Goal: Information Seeking & Learning: Learn about a topic

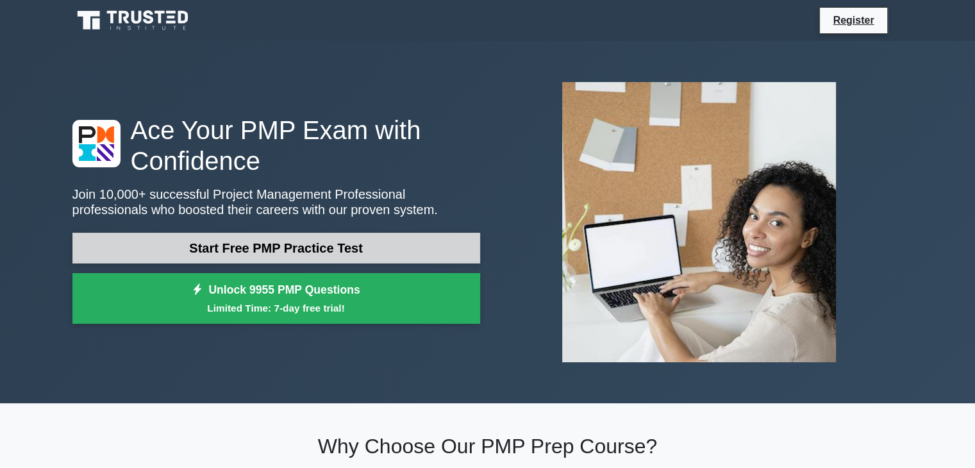
click at [307, 246] on link "Start Free PMP Practice Test" at bounding box center [276, 248] width 408 height 31
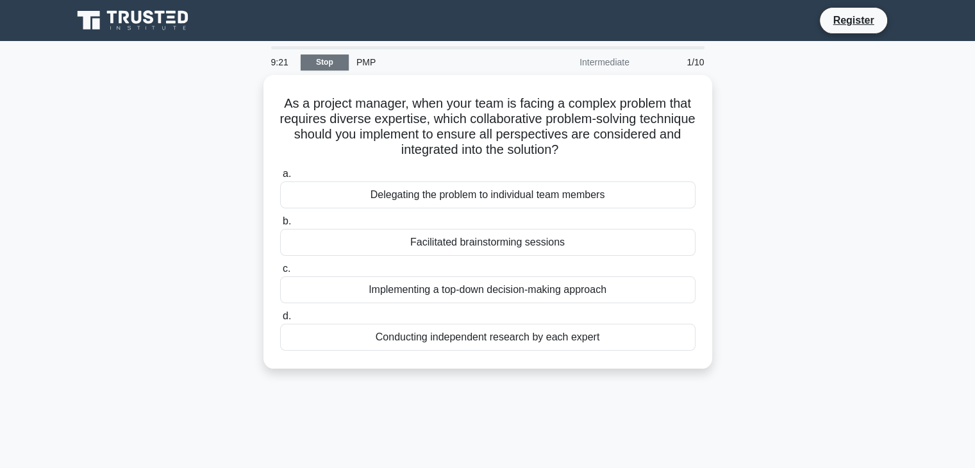
click at [331, 62] on link "Stop" at bounding box center [325, 63] width 48 height 16
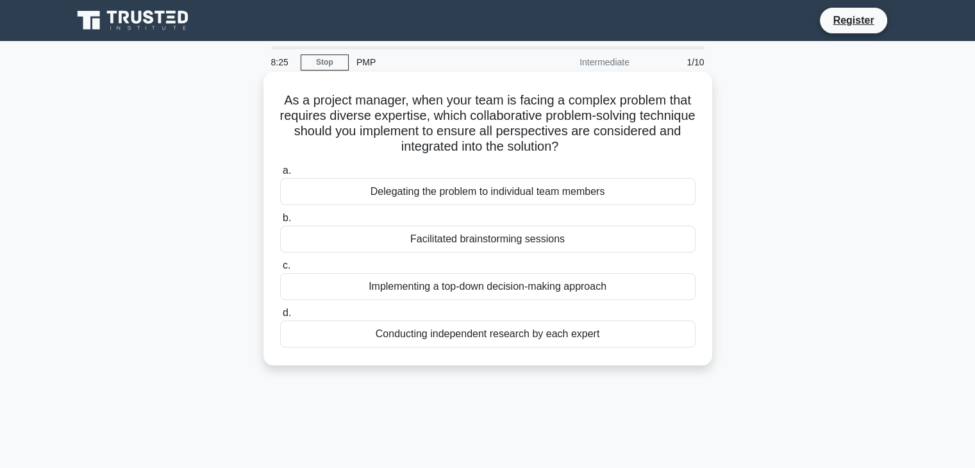
click at [536, 292] on div "Implementing a top-down decision-making approach" at bounding box center [488, 286] width 416 height 27
click at [280, 270] on input "c. Implementing a top-down decision-making approach" at bounding box center [280, 266] width 0 height 8
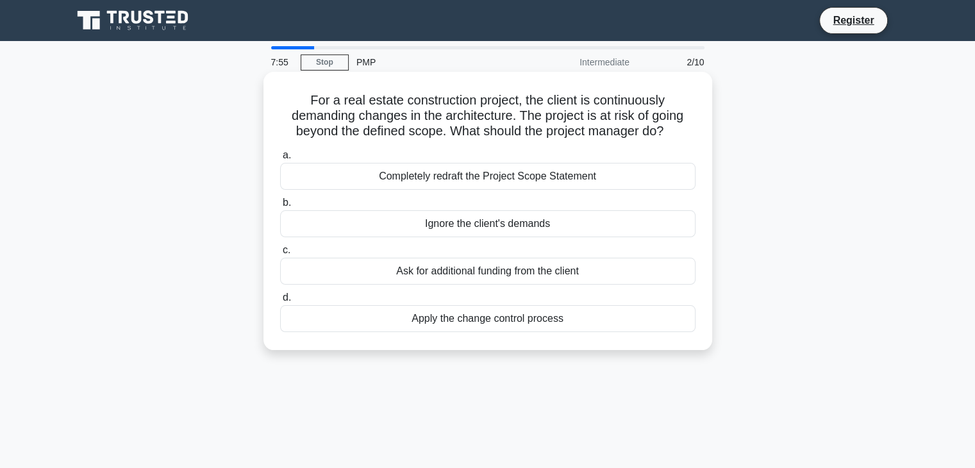
click at [478, 316] on div "Apply the change control process" at bounding box center [488, 318] width 416 height 27
click at [280, 302] on input "d. Apply the change control process" at bounding box center [280, 298] width 0 height 8
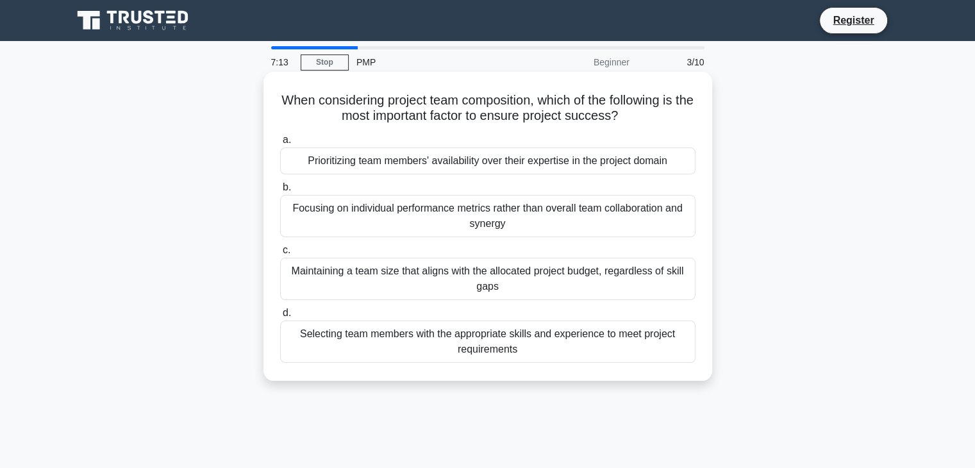
click at [491, 337] on div "Selecting team members with the appropriate skills and experience to meet proje…" at bounding box center [488, 342] width 416 height 42
click at [280, 317] on input "d. Selecting team members with the appropriate skills and experience to meet pr…" at bounding box center [280, 313] width 0 height 8
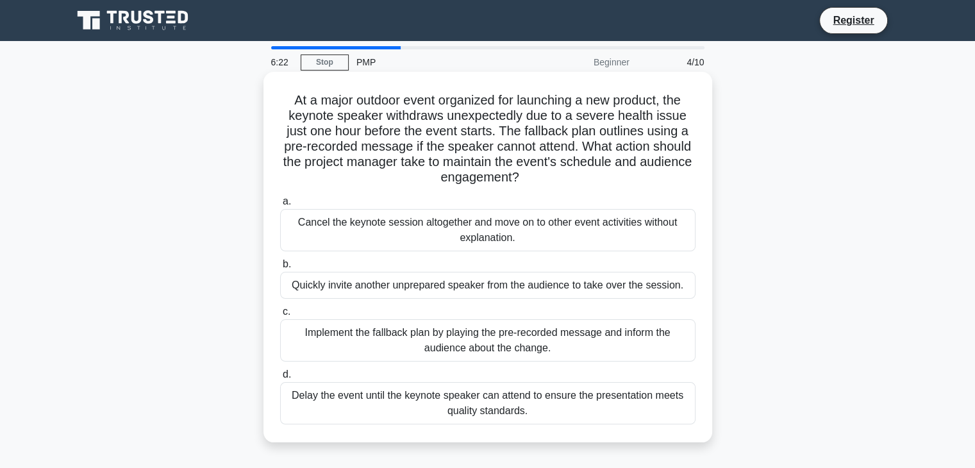
click at [486, 347] on div "Implement the fallback plan by playing the pre-recorded message and inform the …" at bounding box center [488, 340] width 416 height 42
click at [280, 316] on input "c. Implement the fallback plan by playing the pre-recorded message and inform t…" at bounding box center [280, 312] width 0 height 8
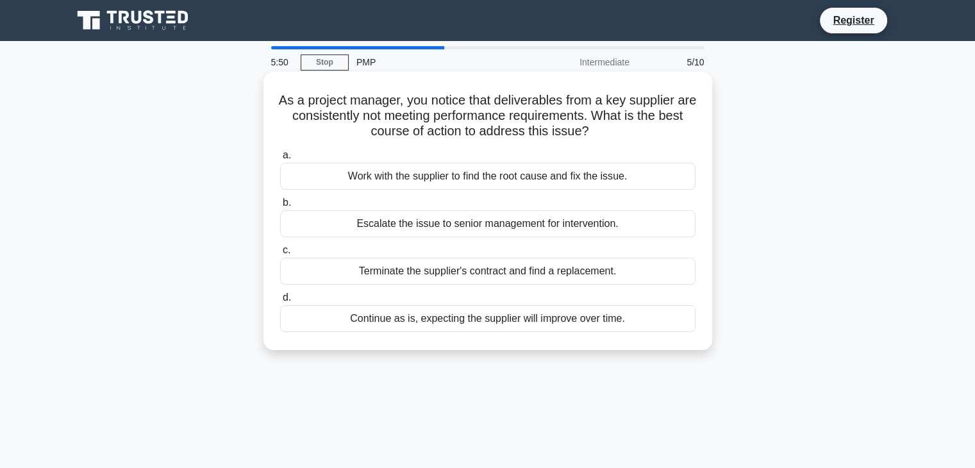
click at [509, 181] on div "Work with the supplier to find the root cause and fix the issue." at bounding box center [488, 176] width 416 height 27
click at [280, 160] on input "a. Work with the supplier to find the root cause and fix the issue." at bounding box center [280, 155] width 0 height 8
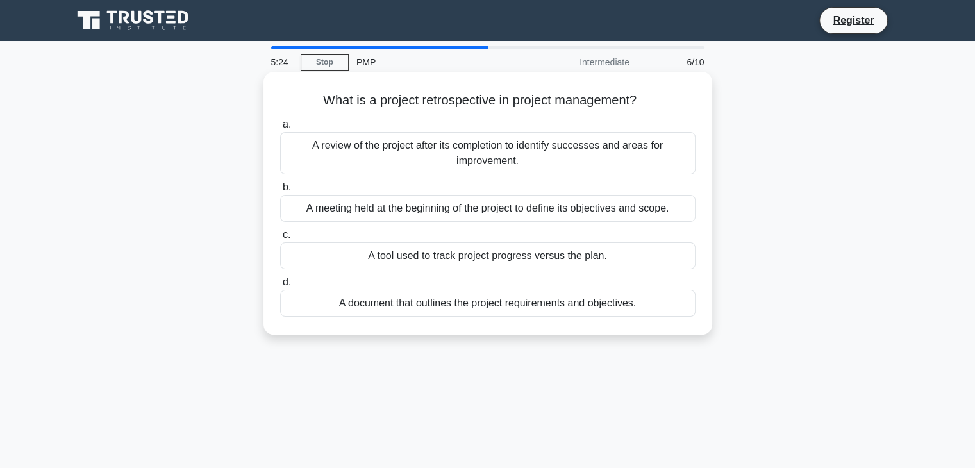
click at [513, 163] on div "A review of the project after its completion to identify successes and areas fo…" at bounding box center [488, 153] width 416 height 42
click at [280, 129] on input "a. A review of the project after its completion to identify successes and areas…" at bounding box center [280, 125] width 0 height 8
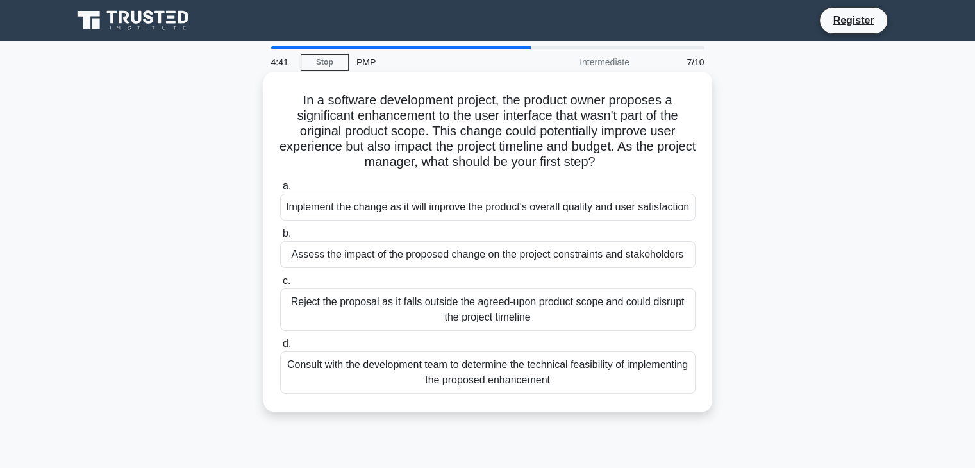
click at [489, 268] on div "Assess the impact of the proposed change on the project constraints and stakeho…" at bounding box center [488, 254] width 416 height 27
click at [280, 238] on input "b. Assess the impact of the proposed change on the project constraints and stak…" at bounding box center [280, 234] width 0 height 8
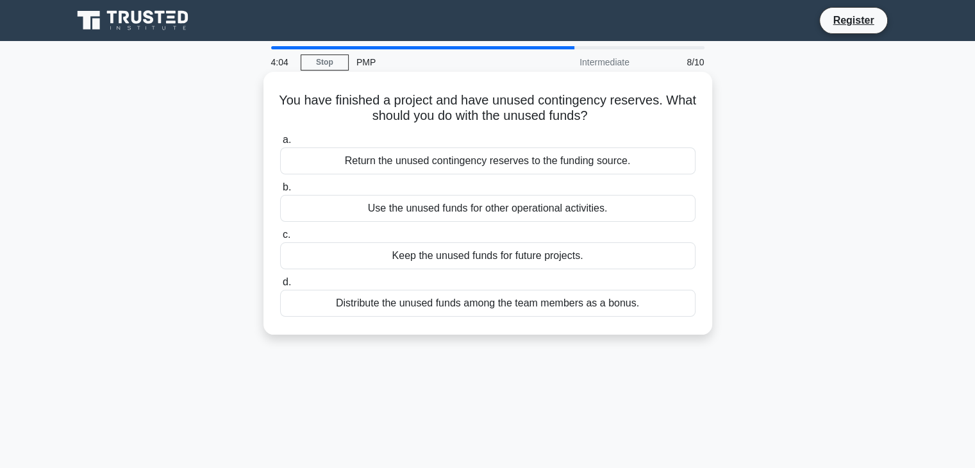
click at [480, 303] on div "Distribute the unused funds among the team members as a bonus." at bounding box center [488, 303] width 416 height 27
click at [280, 287] on input "d. Distribute the unused funds among the team members as a bonus." at bounding box center [280, 282] width 0 height 8
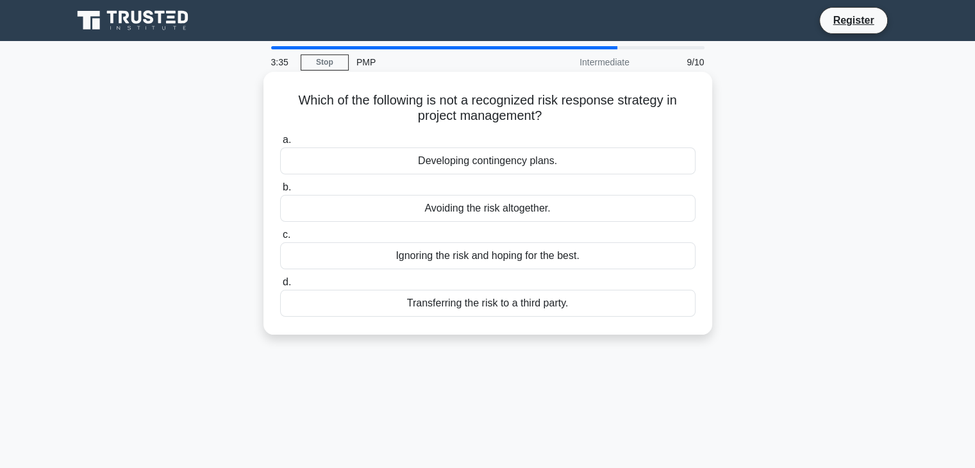
click at [504, 208] on div "Avoiding the risk altogether." at bounding box center [488, 208] width 416 height 27
click at [280, 192] on input "b. Avoiding the risk altogether." at bounding box center [280, 187] width 0 height 8
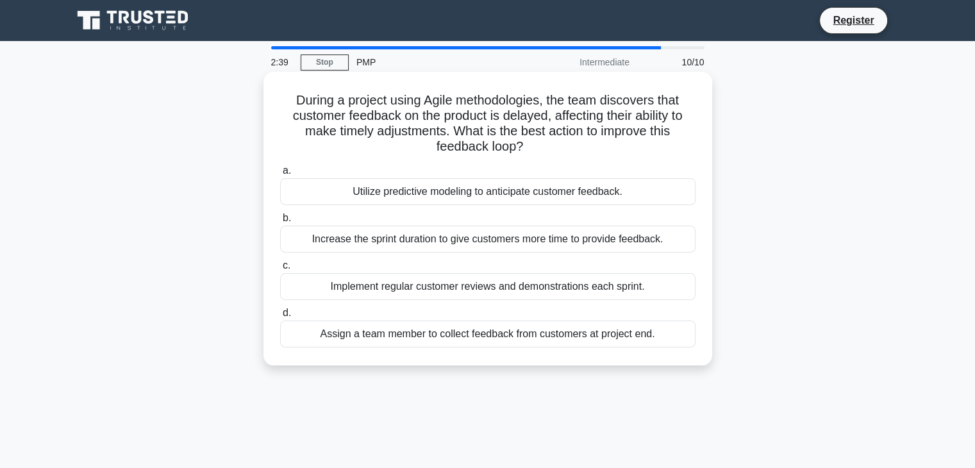
click at [520, 285] on div "Implement regular customer reviews and demonstrations each sprint." at bounding box center [488, 286] width 416 height 27
click at [280, 270] on input "c. Implement regular customer reviews and demonstrations each sprint." at bounding box center [280, 266] width 0 height 8
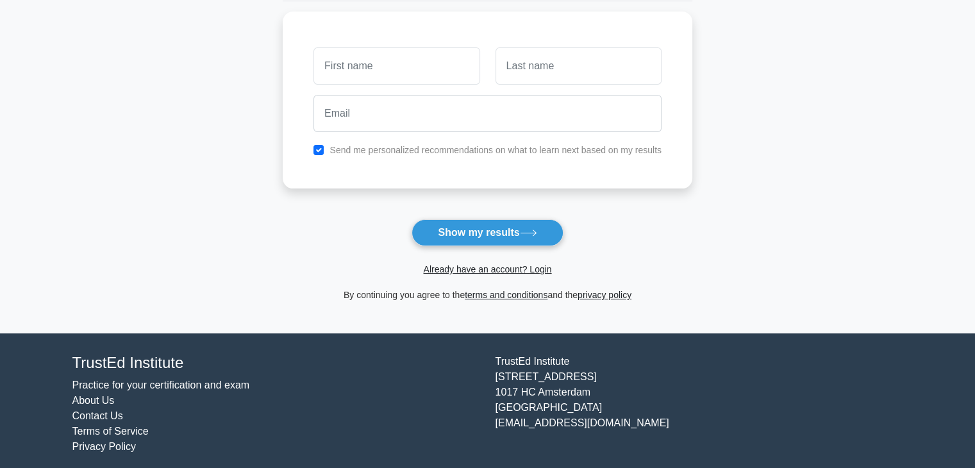
scroll to position [176, 0]
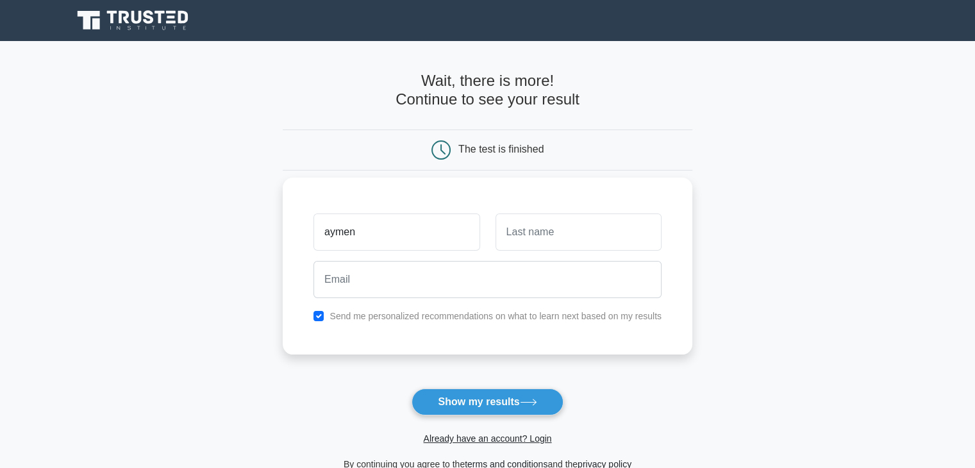
type input "aymen"
click at [519, 235] on input "text" at bounding box center [579, 232] width 166 height 37
type input "saada"
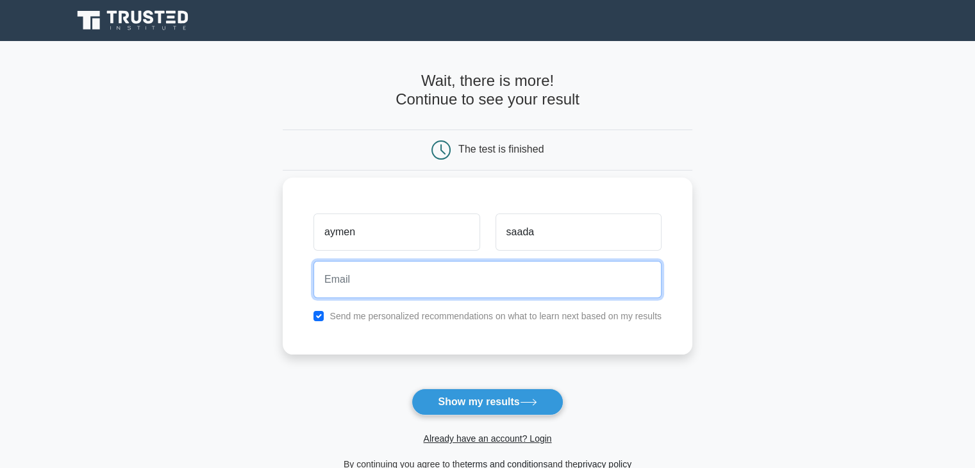
click at [388, 287] on input "email" at bounding box center [488, 279] width 348 height 37
type input "aymen1.saada@gmail.com"
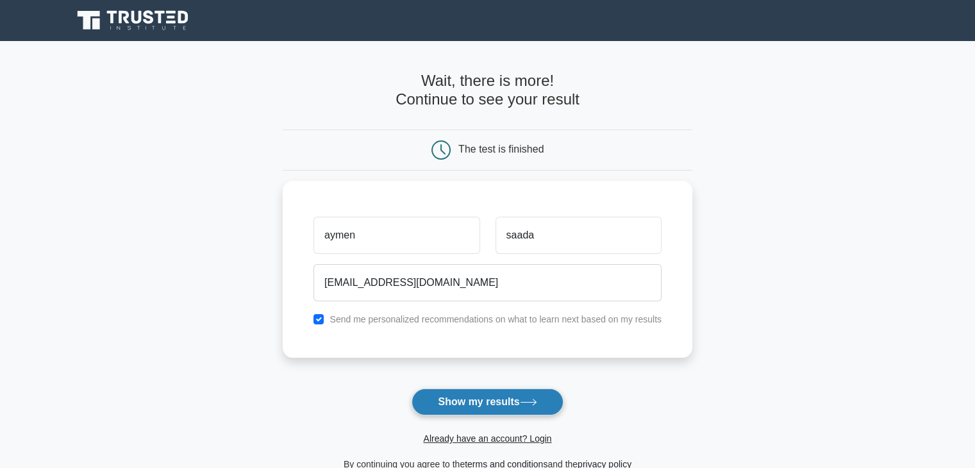
click at [472, 401] on button "Show my results" at bounding box center [487, 402] width 151 height 27
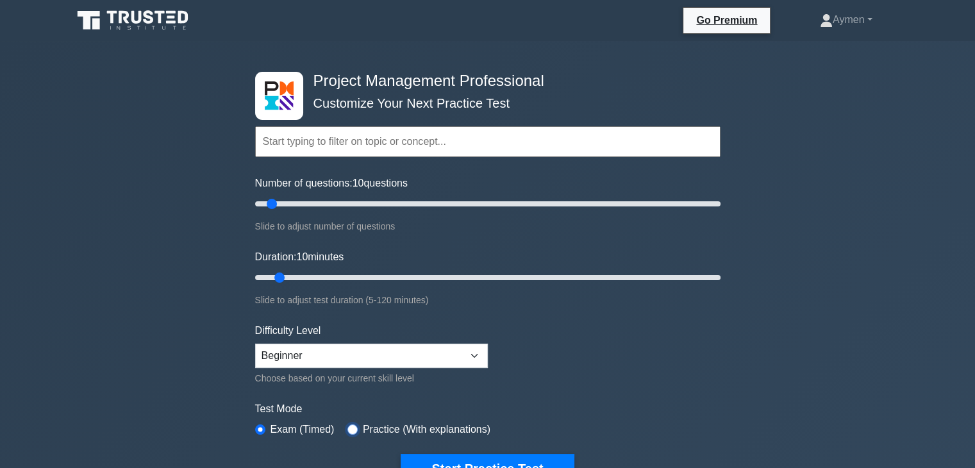
click at [350, 426] on input "radio" at bounding box center [353, 430] width 10 height 10
radio input "true"
click at [478, 362] on select "Beginner Intermediate Expert" at bounding box center [371, 356] width 233 height 24
select select "expert"
click at [255, 344] on select "Beginner Intermediate Expert" at bounding box center [371, 356] width 233 height 24
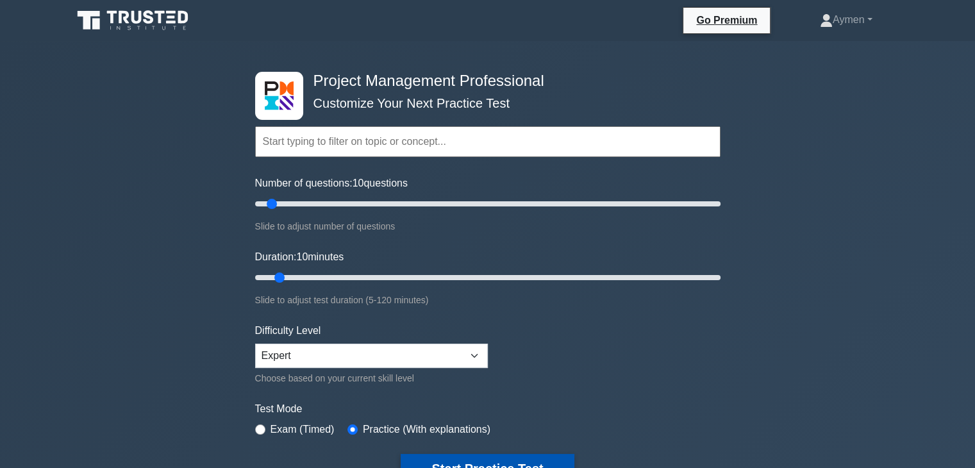
click at [501, 459] on button "Start Practice Test" at bounding box center [487, 469] width 173 height 30
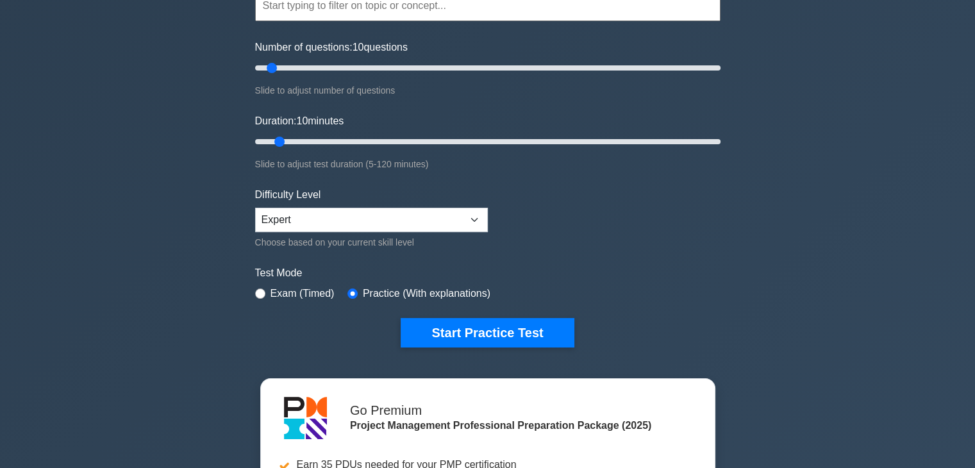
scroll to position [196, 0]
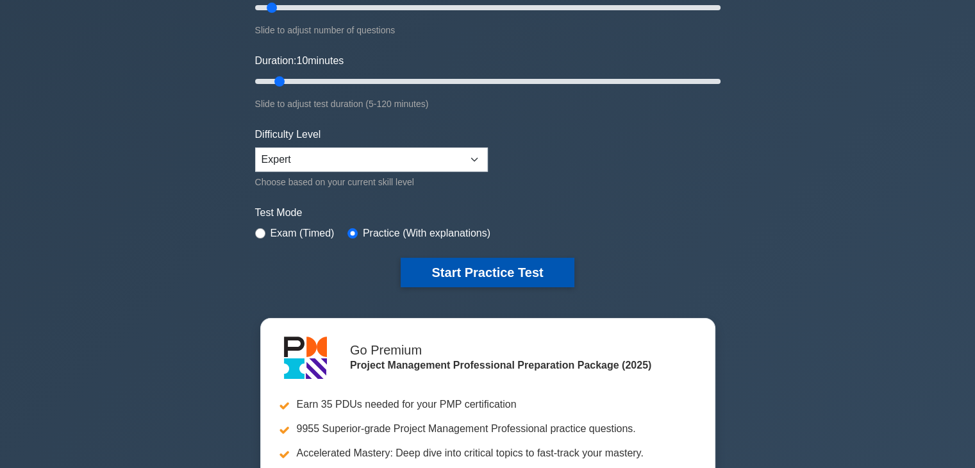
click at [475, 272] on button "Start Practice Test" at bounding box center [487, 273] width 173 height 30
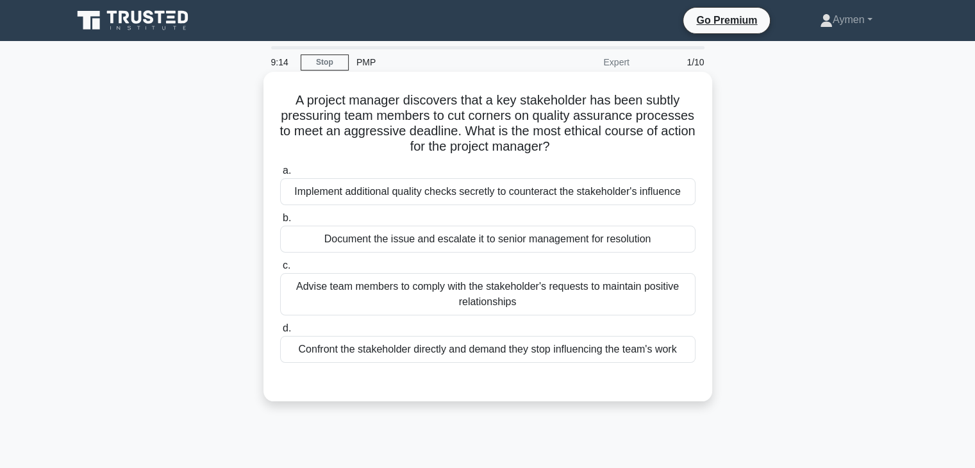
click at [497, 299] on div "Advise team members to comply with the stakeholder's requests to maintain posit…" at bounding box center [488, 294] width 416 height 42
click at [280, 270] on input "c. Advise team members to comply with the stakeholder's requests to maintain po…" at bounding box center [280, 266] width 0 height 8
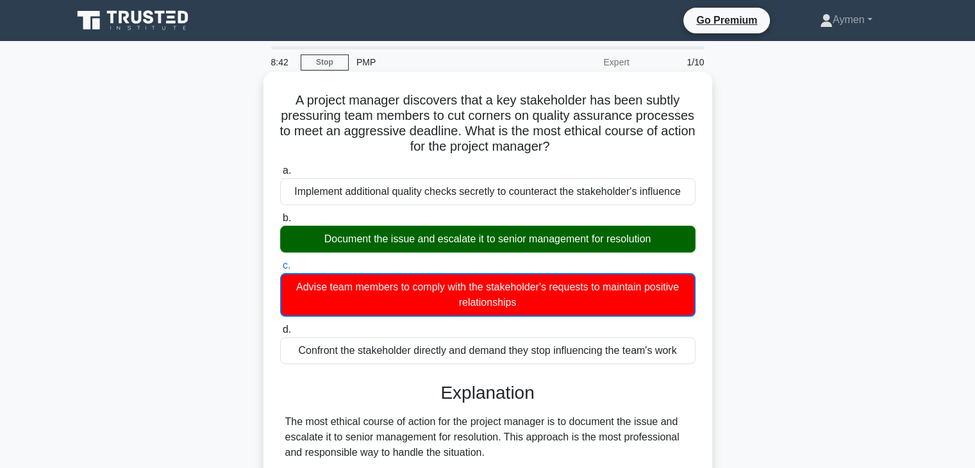
click at [280, 326] on input "d. Confront the stakeholder directly and demand they stop influencing the team'…" at bounding box center [280, 330] width 0 height 8
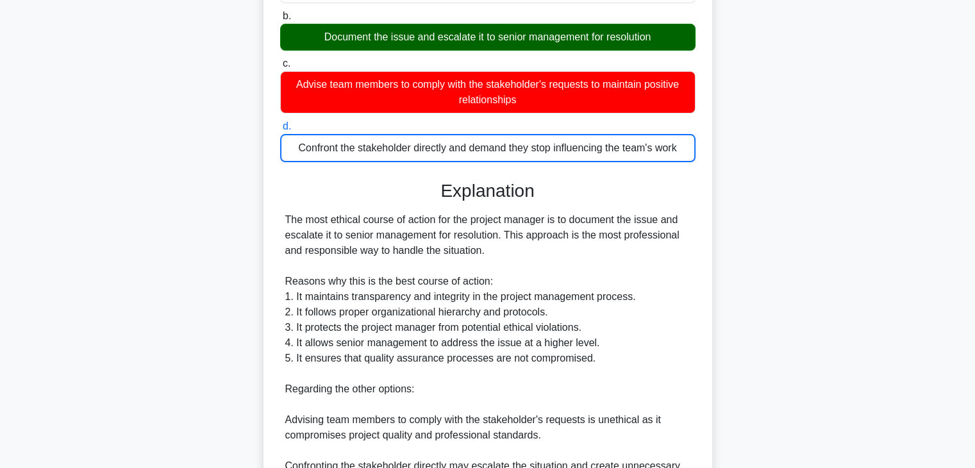
scroll to position [231, 0]
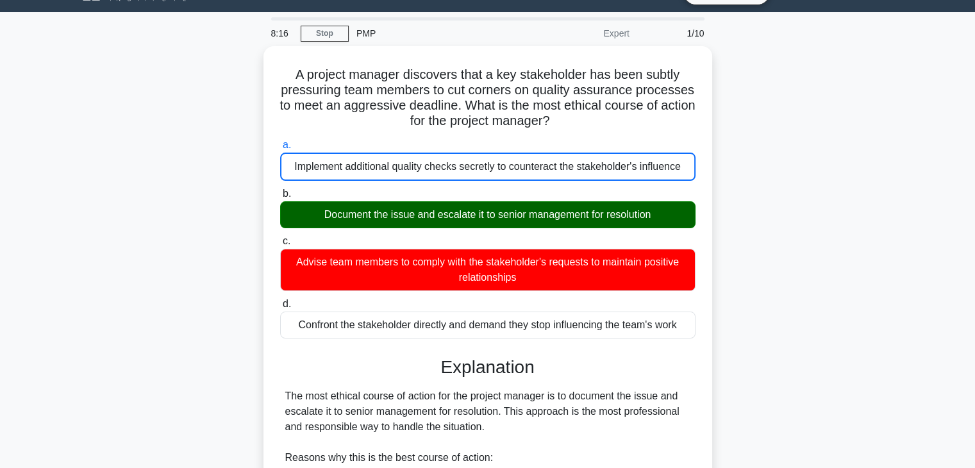
scroll to position [0, 0]
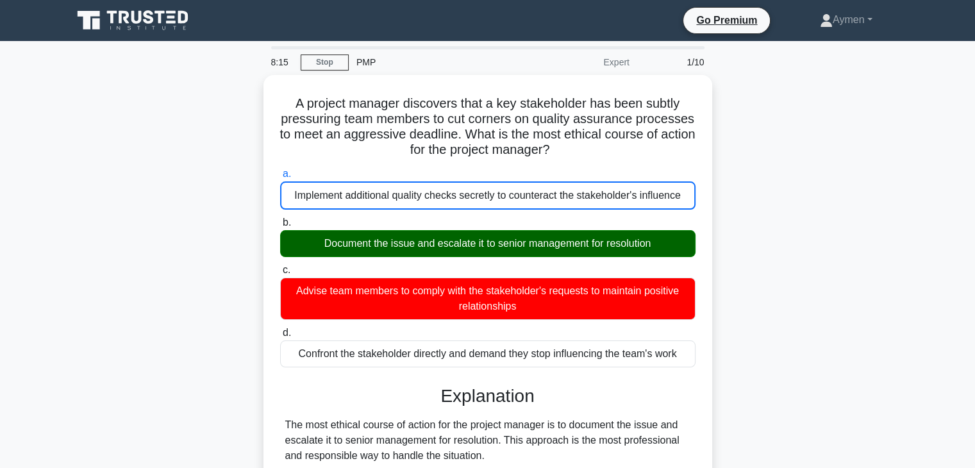
click at [280, 219] on input "b. Document the issue and escalate it to senior management for resolution" at bounding box center [280, 223] width 0 height 8
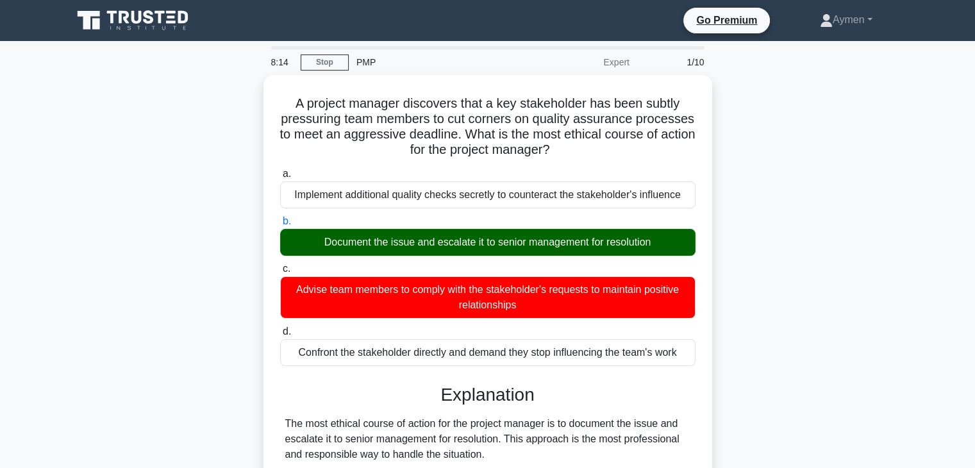
click at [280, 265] on input "c. Advise team members to comply with the stakeholder's requests to maintain po…" at bounding box center [280, 269] width 0 height 8
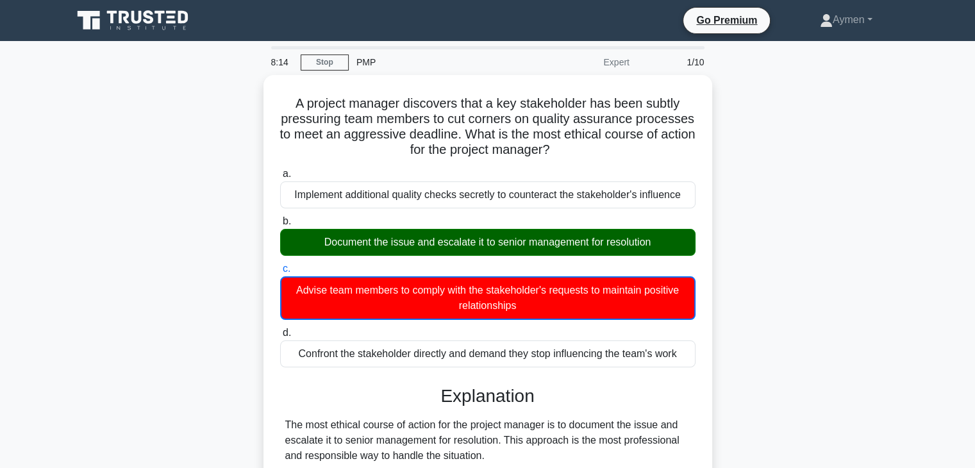
click at [280, 329] on input "d. Confront the stakeholder directly and demand they stop influencing the team'…" at bounding box center [280, 333] width 0 height 8
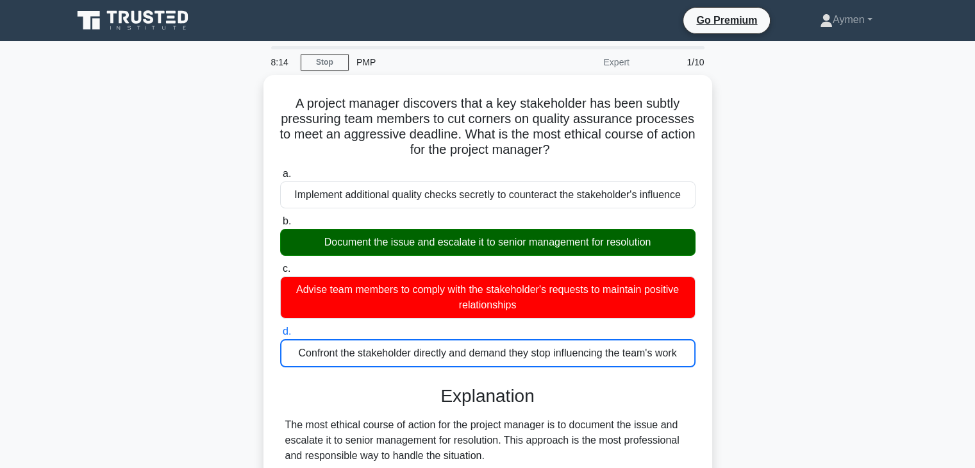
click at [280, 170] on input "a. Implement additional quality checks secretly to counteract the stakeholder's…" at bounding box center [280, 174] width 0 height 8
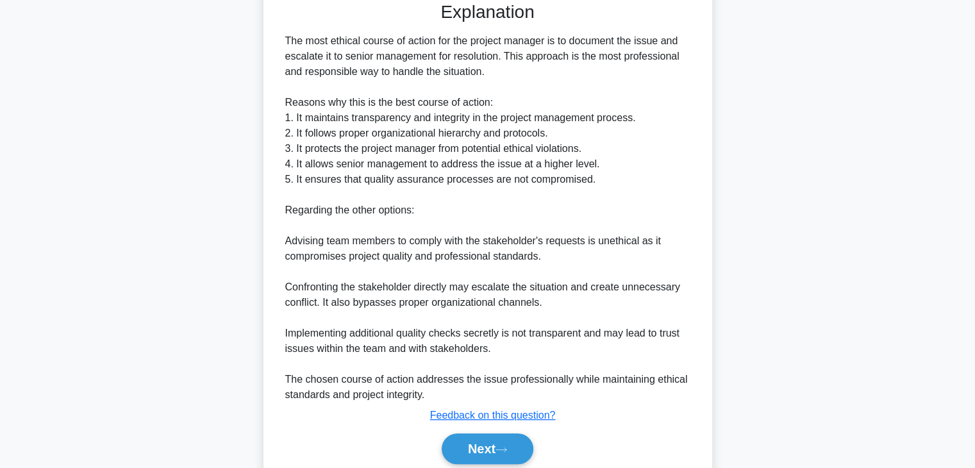
scroll to position [431, 0]
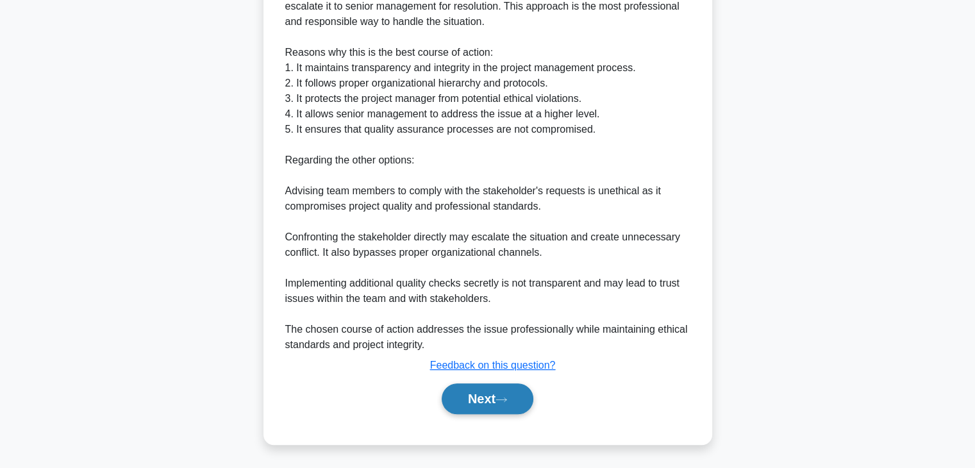
click at [496, 398] on button "Next" at bounding box center [488, 399] width 92 height 31
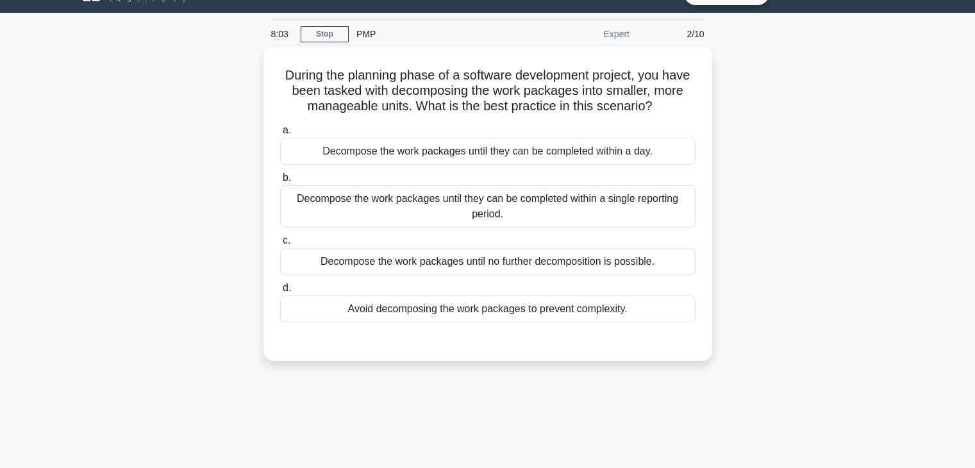
scroll to position [0, 0]
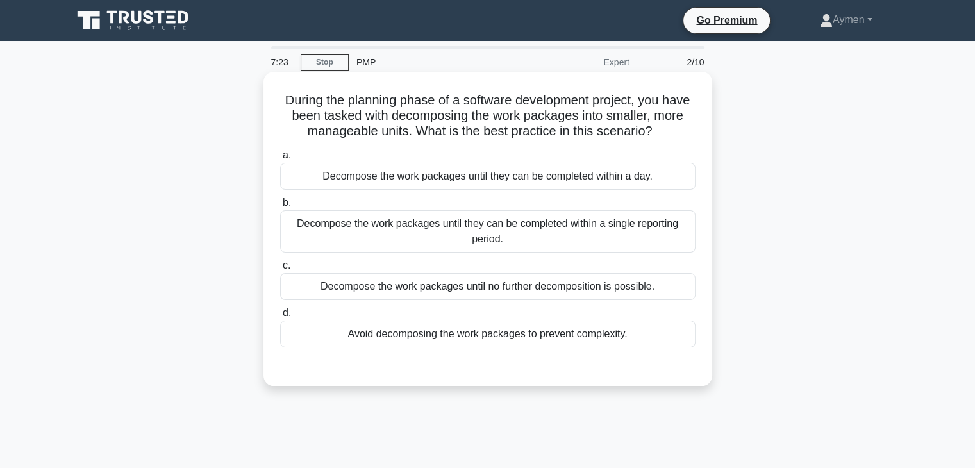
click at [460, 283] on div "Decompose the work packages until no further decomposition is possible." at bounding box center [488, 286] width 416 height 27
click at [280, 270] on input "c. Decompose the work packages until no further decomposition is possible." at bounding box center [280, 266] width 0 height 8
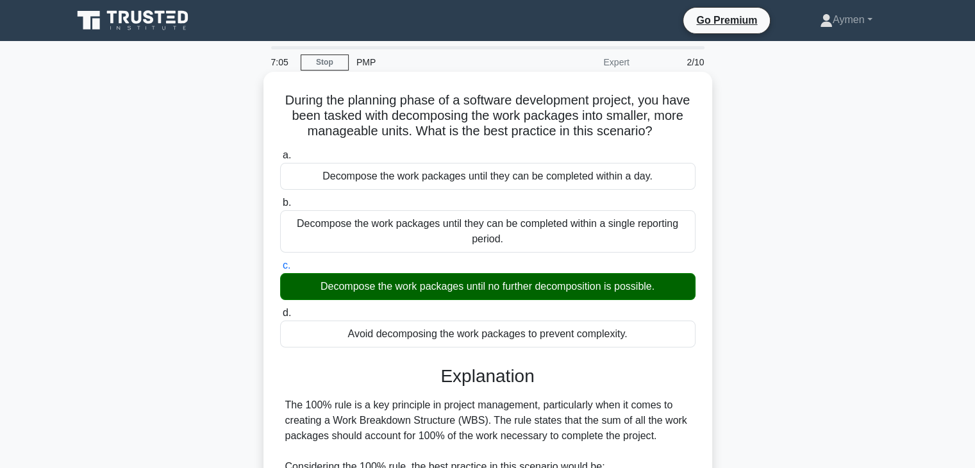
click at [280, 309] on input "d. Avoid decomposing the work packages to prevent complexity." at bounding box center [280, 313] width 0 height 8
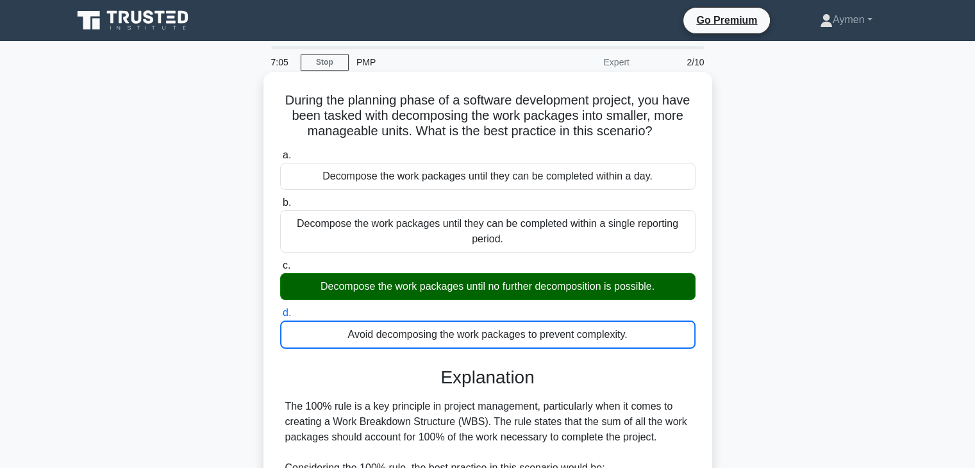
click at [280, 151] on input "a. Decompose the work packages until they can be completed within a day." at bounding box center [280, 155] width 0 height 8
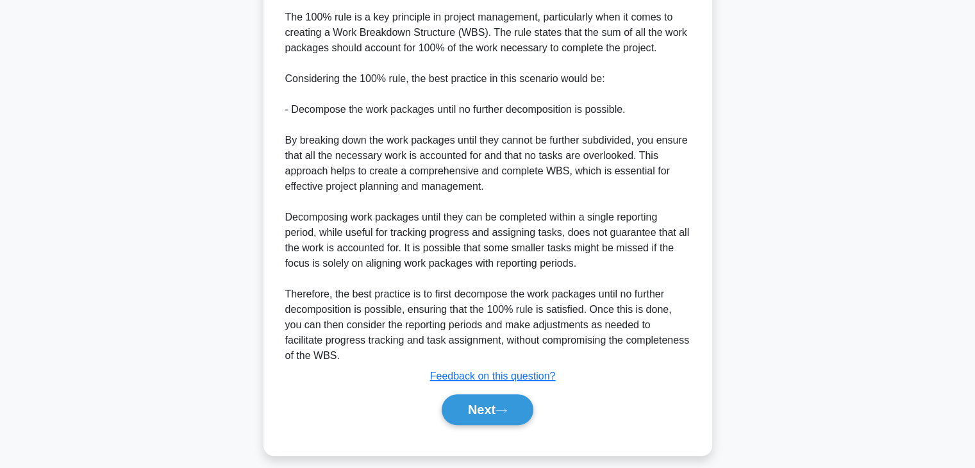
scroll to position [400, 0]
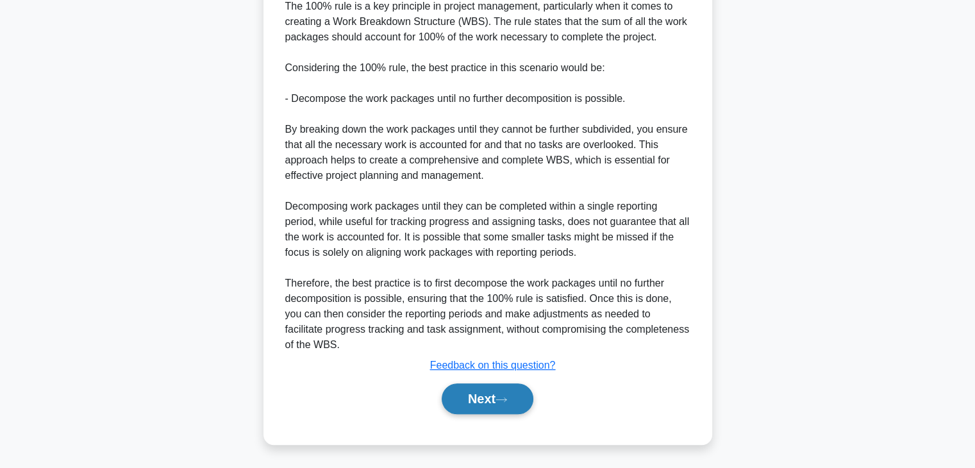
click at [479, 399] on button "Next" at bounding box center [488, 399] width 92 height 31
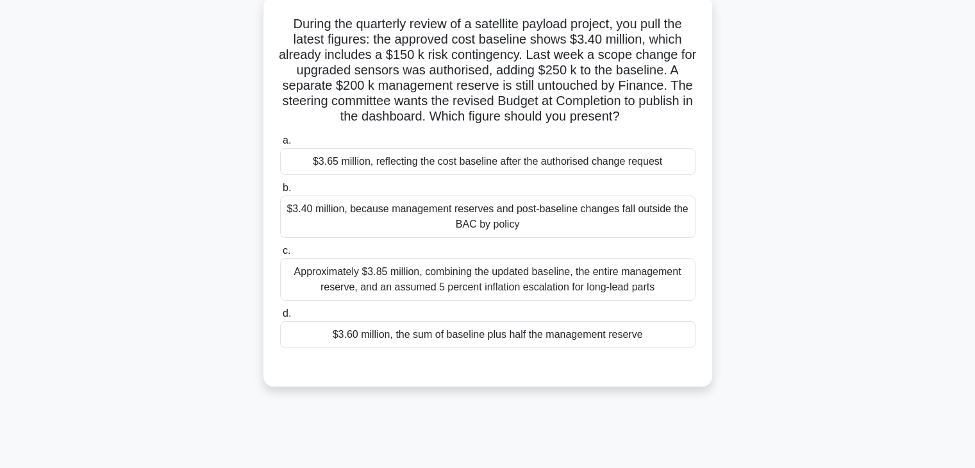
scroll to position [46, 0]
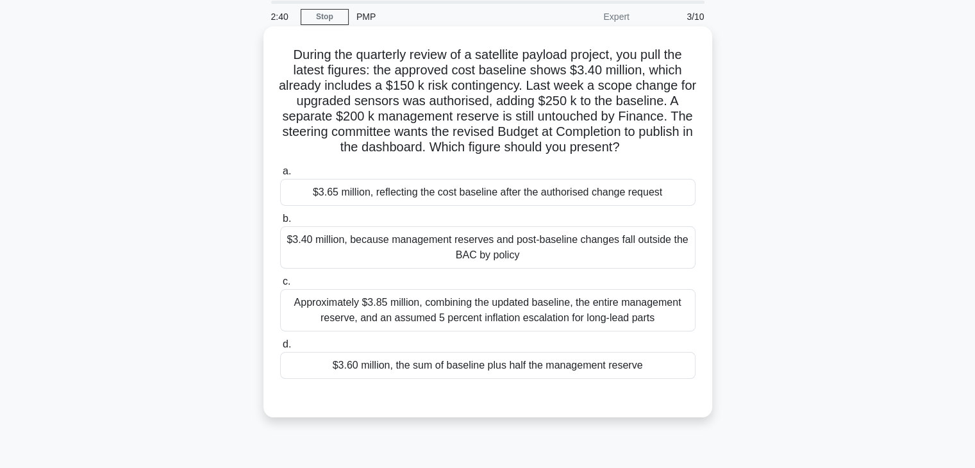
click at [500, 303] on div "Approximately $3.85 million, combining the updated baseline, the entire managem…" at bounding box center [488, 310] width 416 height 42
click at [280, 286] on input "c. Approximately $3.85 million, combining the updated baseline, the entire mana…" at bounding box center [280, 282] width 0 height 8
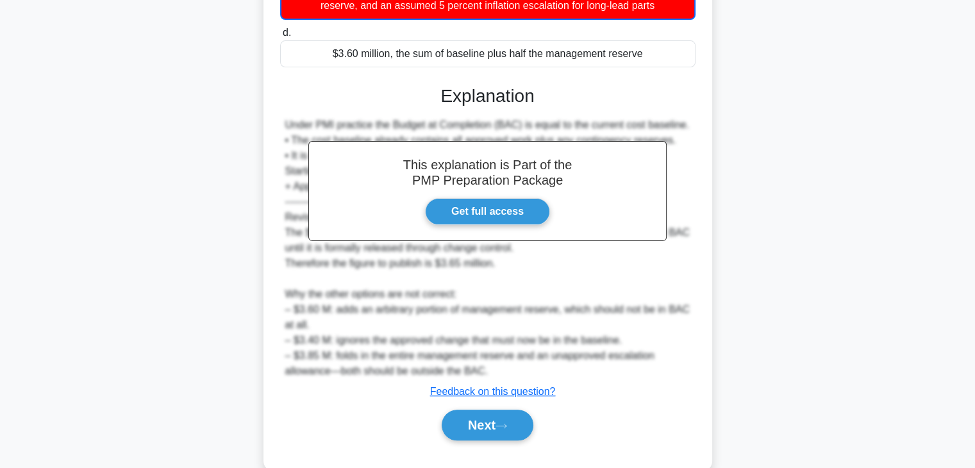
scroll to position [385, 0]
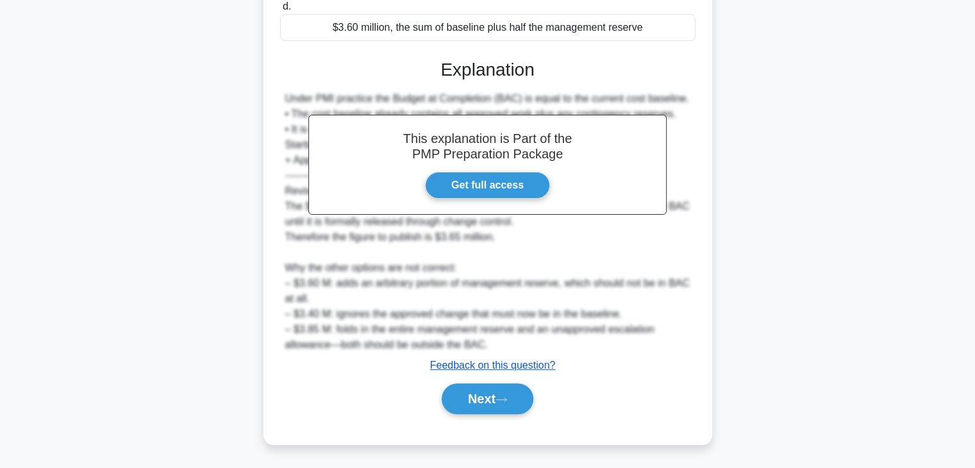
click at [526, 362] on u "Feedback on this question?" at bounding box center [493, 365] width 126 height 11
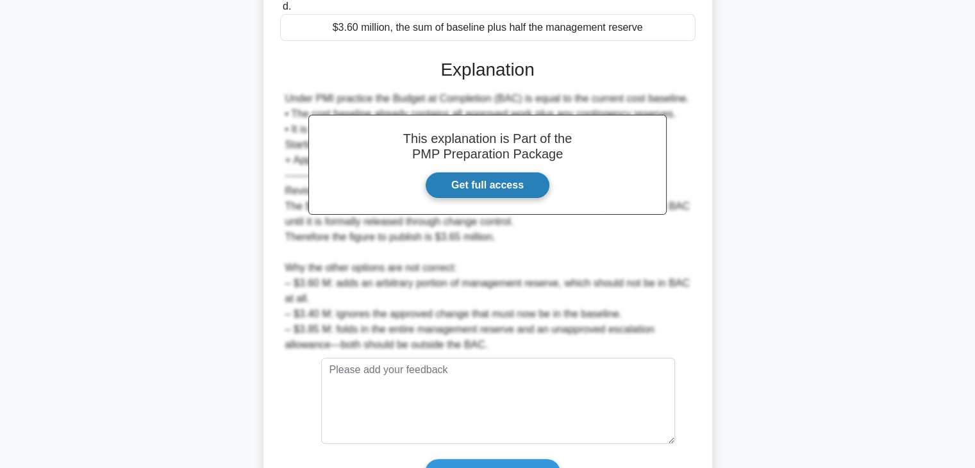
click at [485, 178] on link "Get full access" at bounding box center [487, 185] width 125 height 27
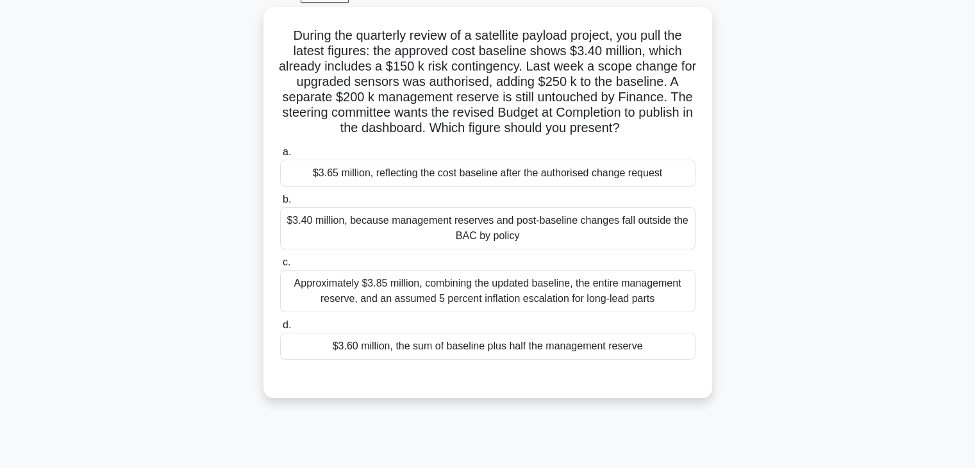
scroll to position [26, 0]
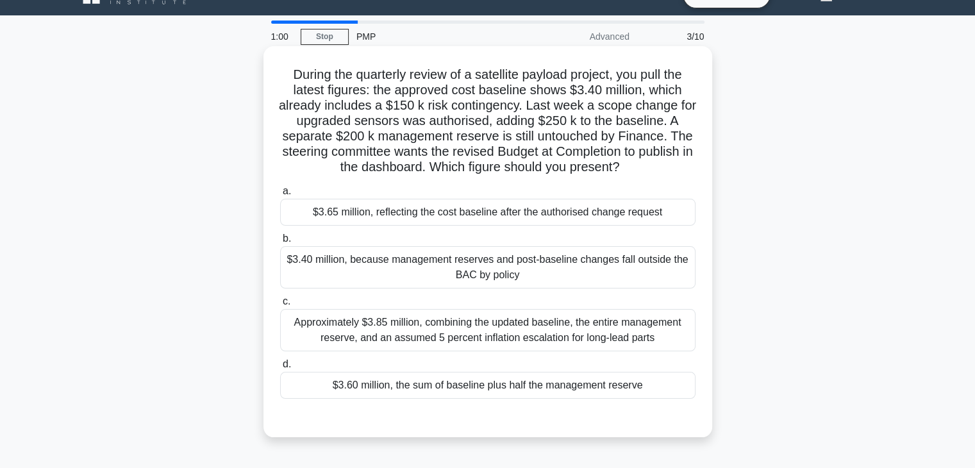
click at [394, 211] on div "$3.65 million, reflecting the cost baseline after the authorised change request" at bounding box center [488, 212] width 416 height 27
click at [280, 196] on input "a. $3.65 million, reflecting the cost baseline after the authorised change requ…" at bounding box center [280, 191] width 0 height 8
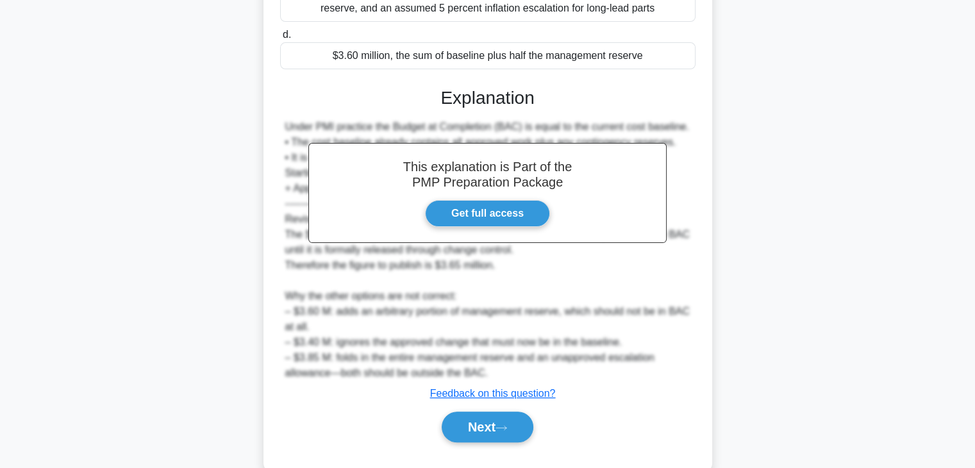
scroll to position [384, 0]
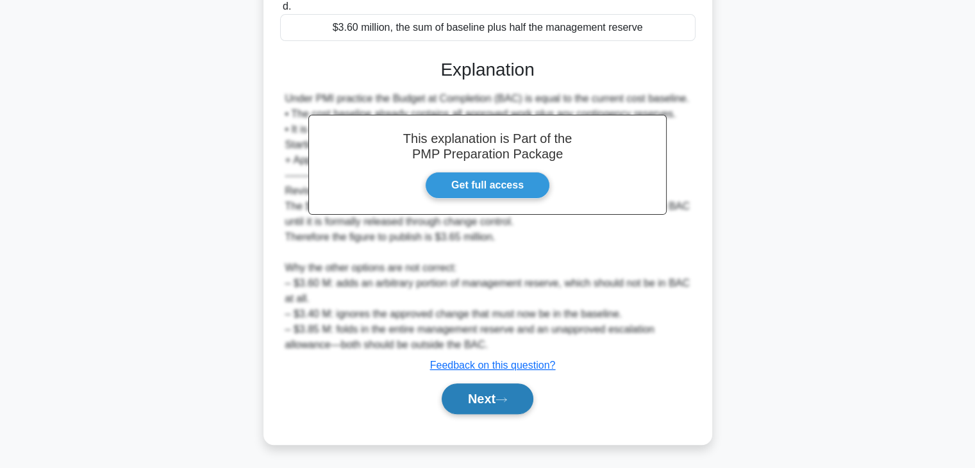
click at [489, 407] on button "Next" at bounding box center [488, 399] width 92 height 31
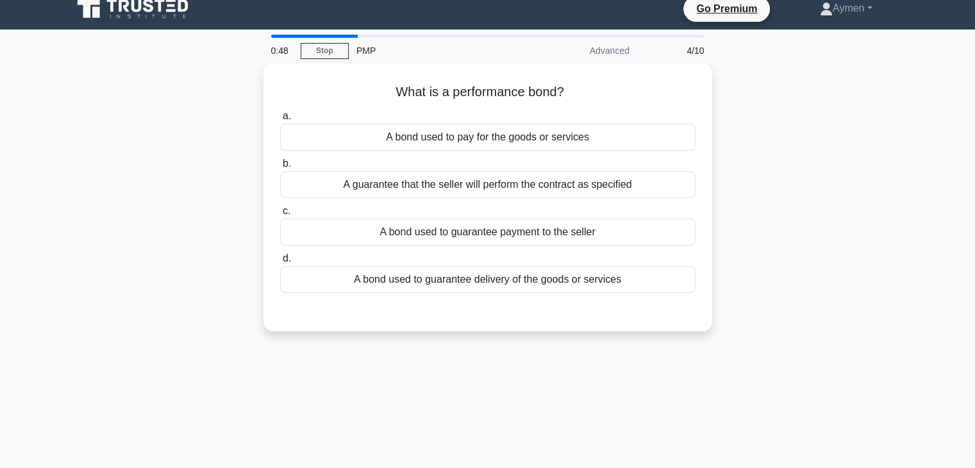
scroll to position [0, 0]
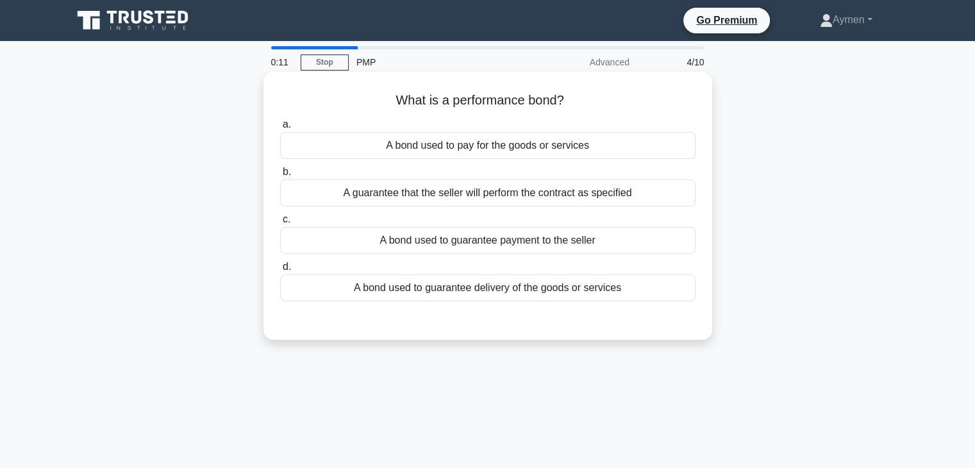
click at [501, 293] on div "A bond used to guarantee delivery of the goods or services" at bounding box center [488, 287] width 416 height 27
click at [280, 271] on input "d. A bond used to guarantee delivery of the goods or services" at bounding box center [280, 267] width 0 height 8
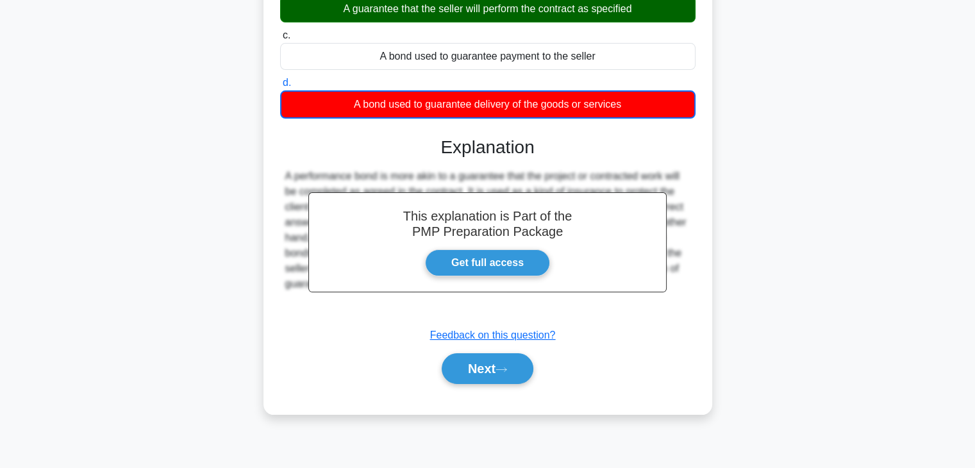
scroll to position [225, 0]
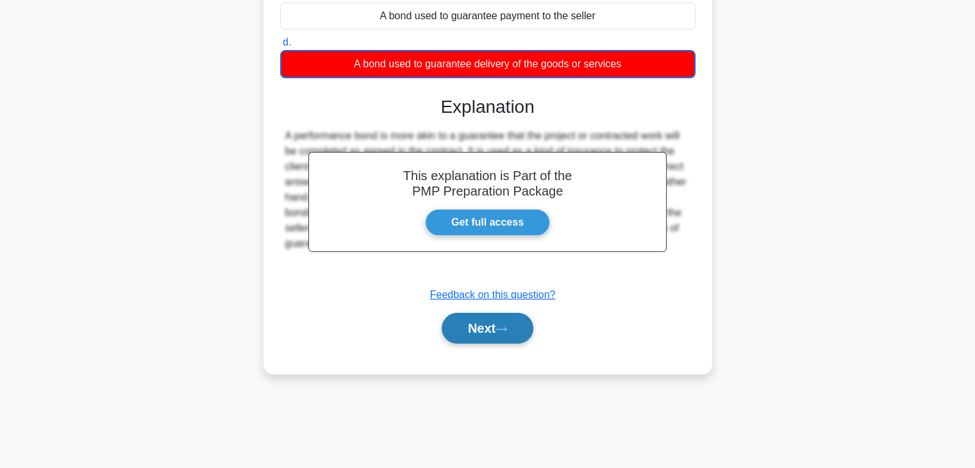
click at [491, 332] on button "Next" at bounding box center [488, 328] width 92 height 31
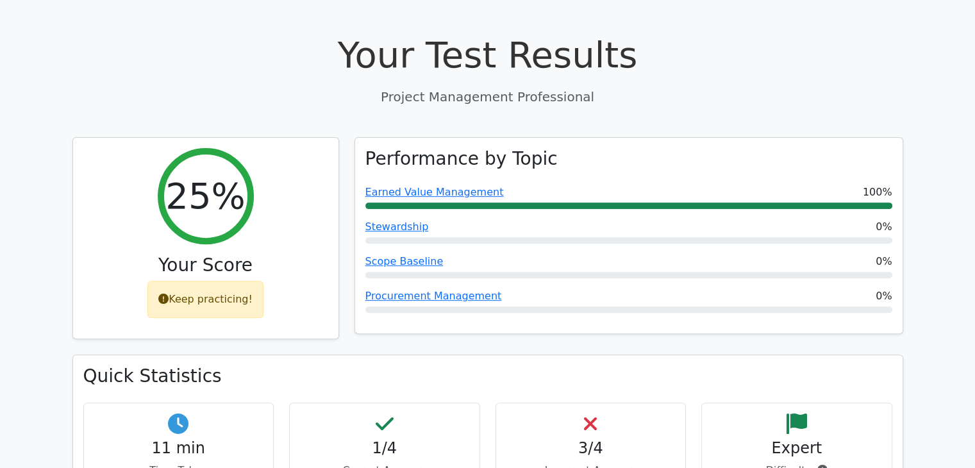
scroll to position [427, 0]
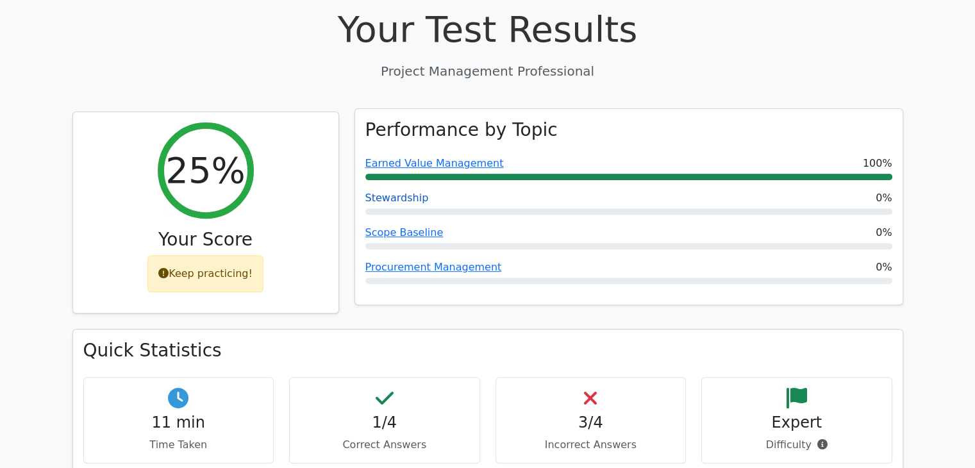
click at [409, 192] on link "Stewardship" at bounding box center [397, 198] width 63 height 12
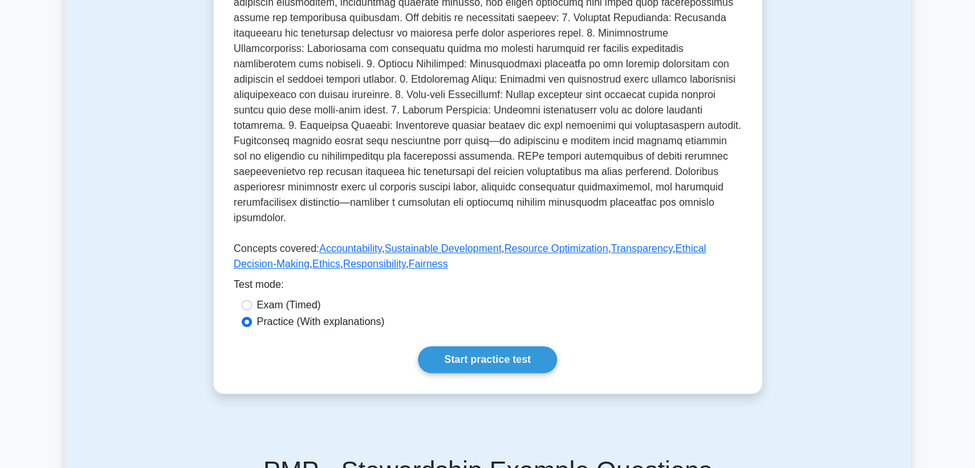
scroll to position [410, 0]
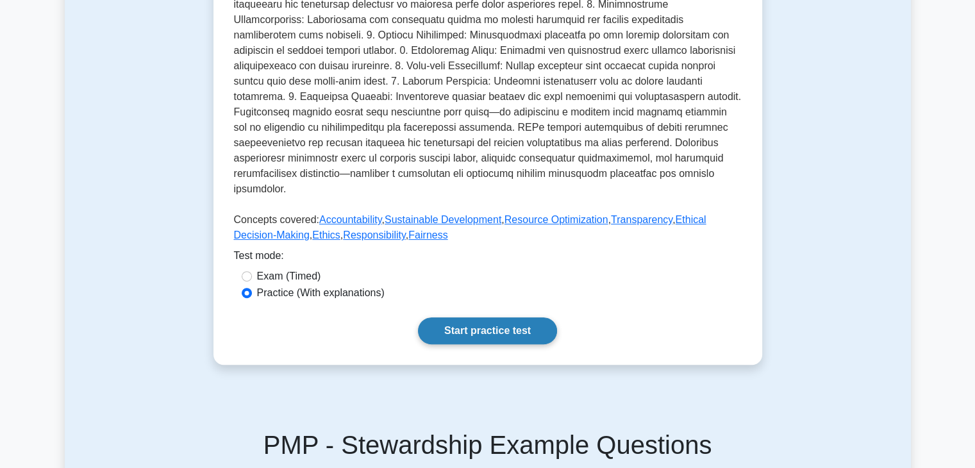
click at [470, 317] on link "Start practice test" at bounding box center [487, 330] width 139 height 27
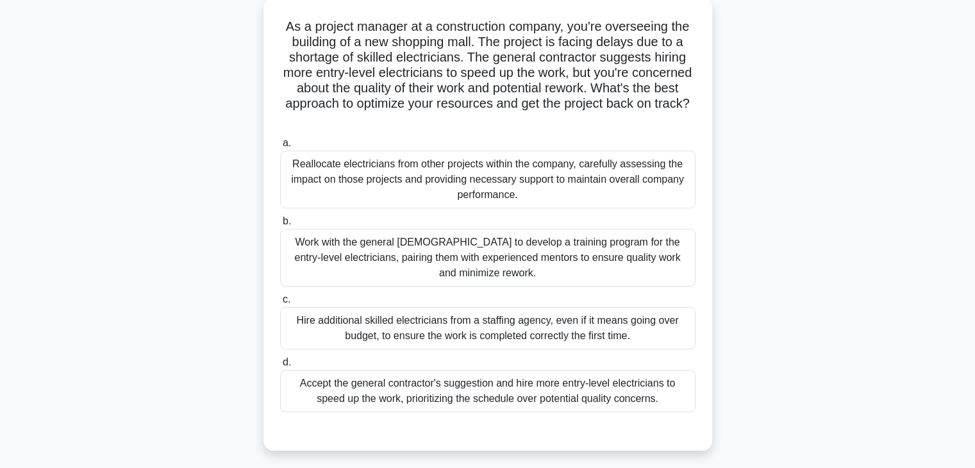
scroll to position [51, 0]
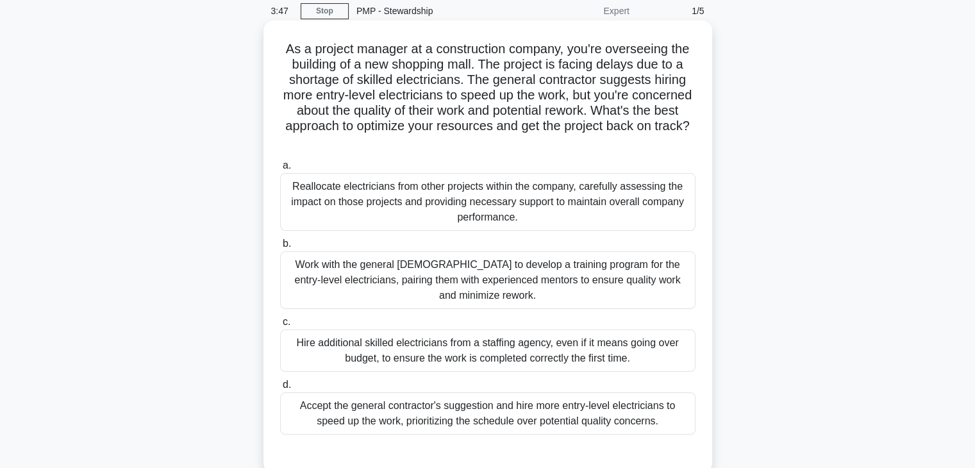
click at [473, 192] on div "Reallocate electricians from other projects within the company, carefully asses…" at bounding box center [488, 202] width 416 height 58
click at [280, 170] on input "a. Reallocate electricians from other projects within the company, carefully as…" at bounding box center [280, 166] width 0 height 8
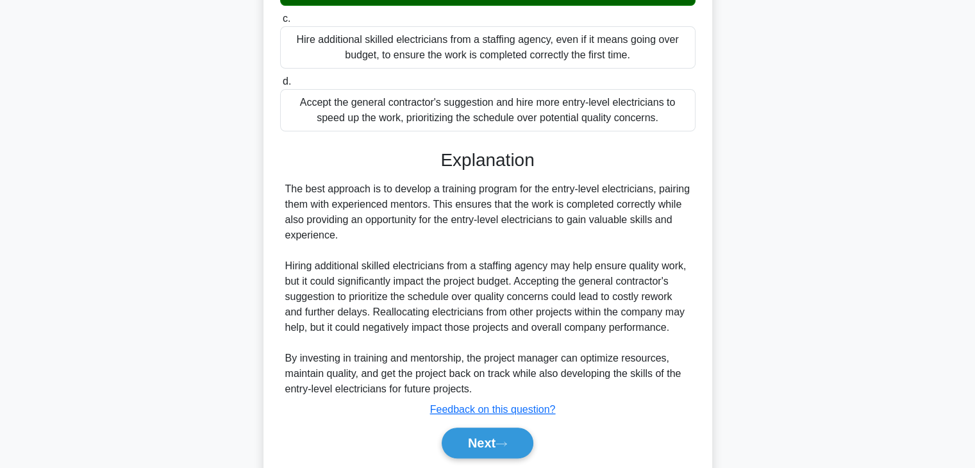
scroll to position [385, 0]
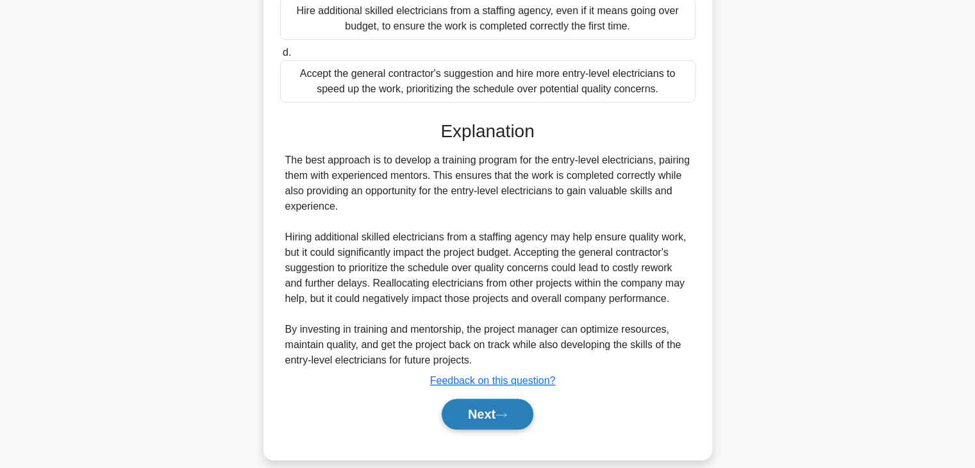
click at [491, 411] on button "Next" at bounding box center [488, 414] width 92 height 31
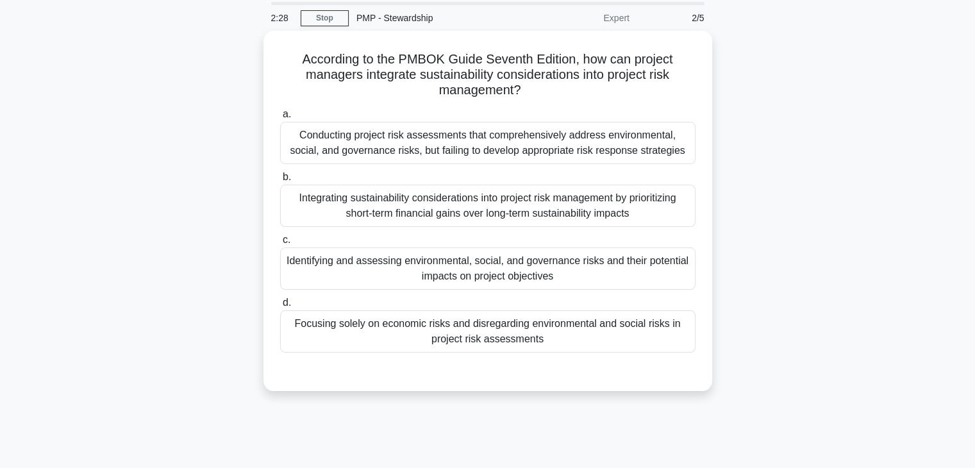
scroll to position [37, 0]
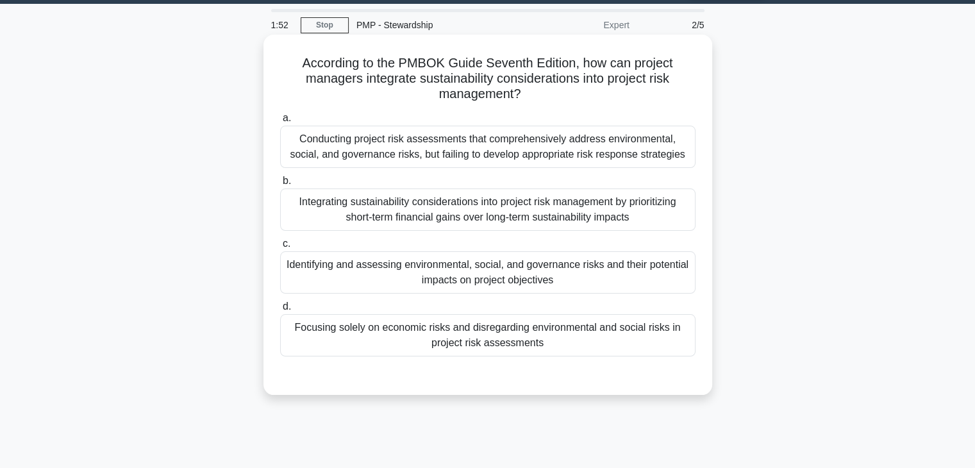
click at [323, 266] on div "Identifying and assessing environmental, social, and governance risks and their…" at bounding box center [488, 272] width 416 height 42
click at [280, 248] on input "c. Identifying and assessing environmental, social, and governance risks and th…" at bounding box center [280, 244] width 0 height 8
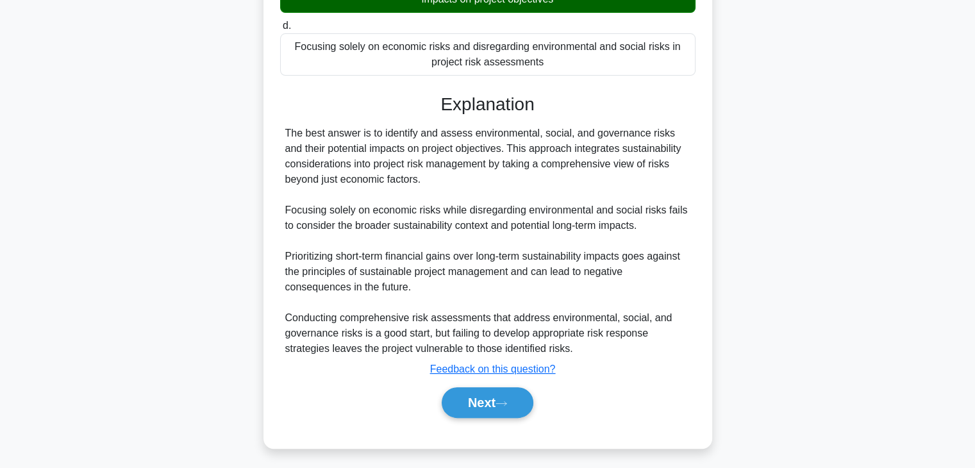
scroll to position [322, 0]
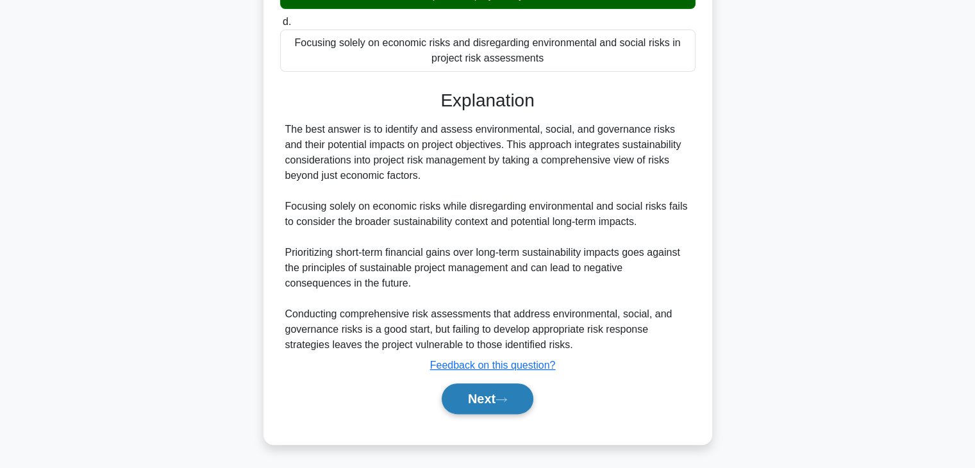
click at [505, 396] on icon at bounding box center [502, 399] width 12 height 7
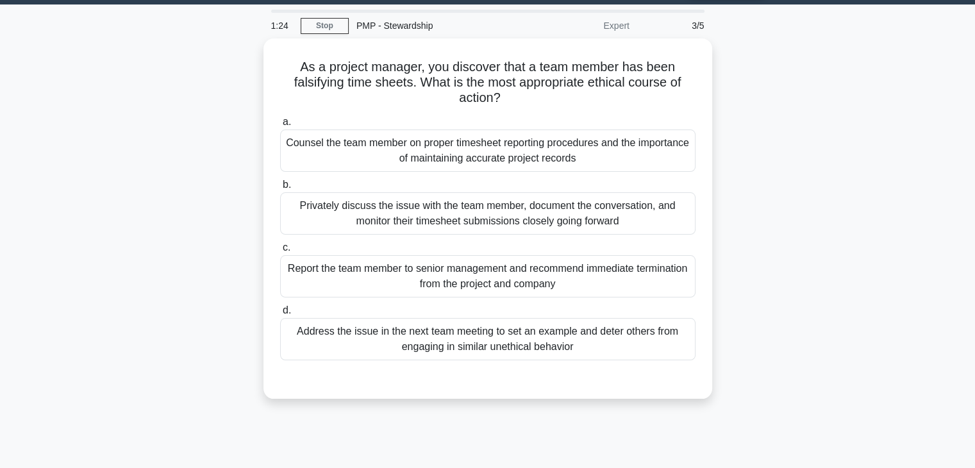
scroll to position [0, 0]
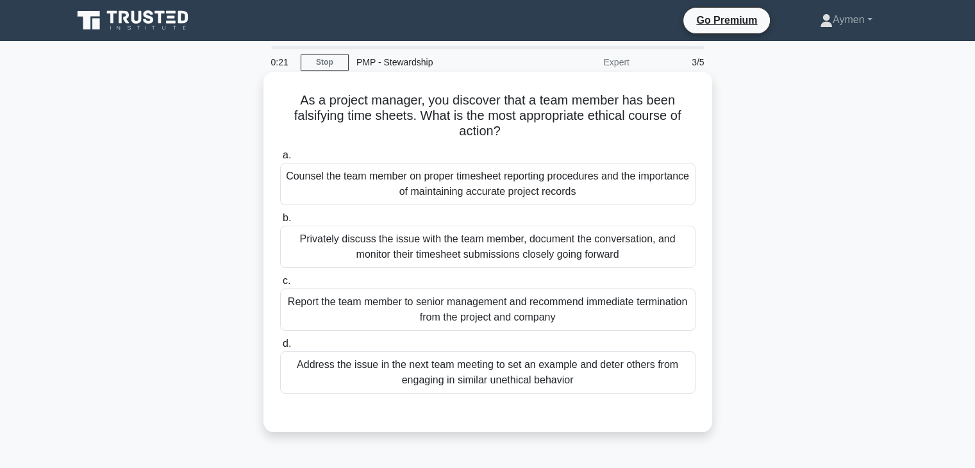
click at [505, 314] on div "Report the team member to senior management and recommend immediate termination…" at bounding box center [488, 310] width 416 height 42
click at [280, 285] on input "c. Report the team member to senior management and recommend immediate terminat…" at bounding box center [280, 281] width 0 height 8
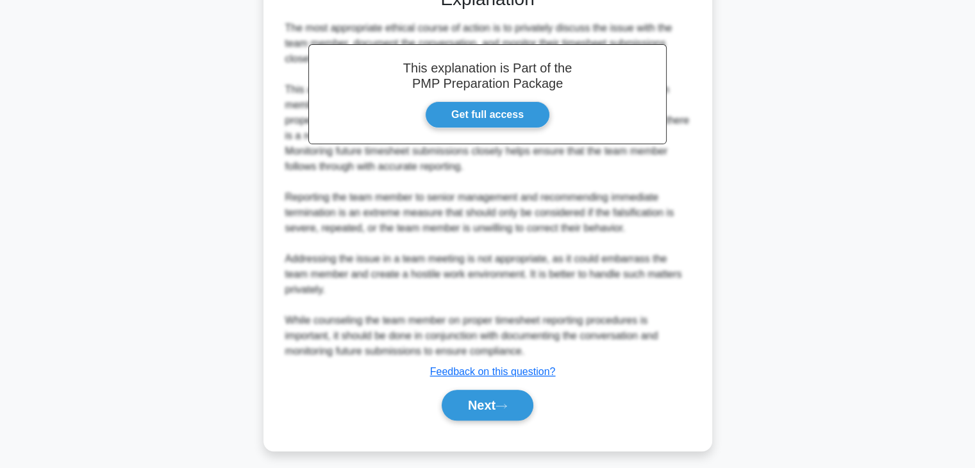
scroll to position [431, 0]
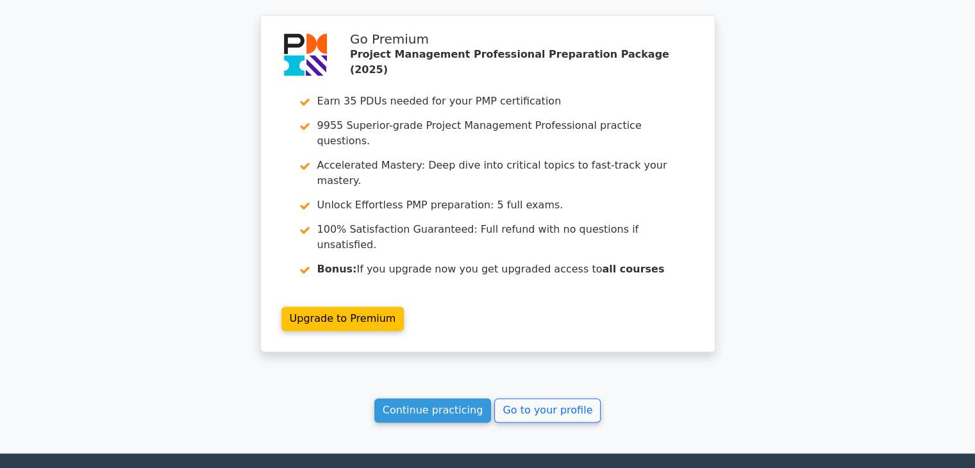
scroll to position [1933, 0]
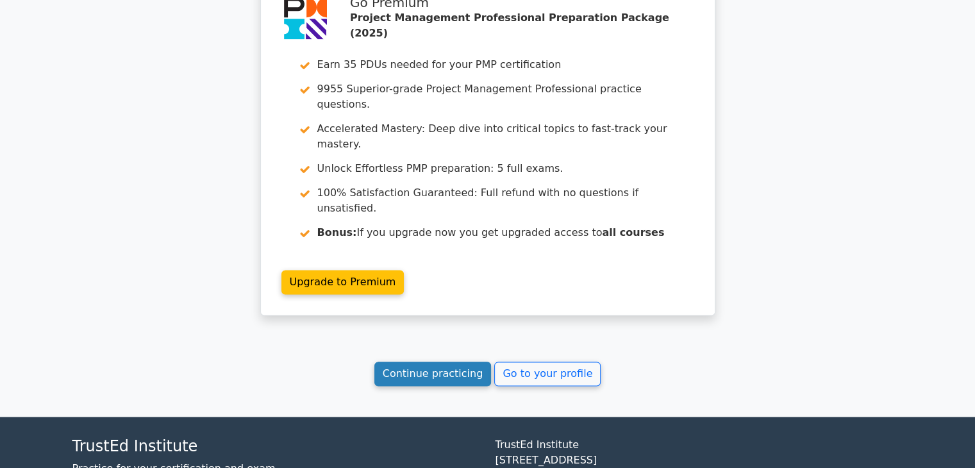
click at [441, 362] on link "Continue practicing" at bounding box center [433, 374] width 117 height 24
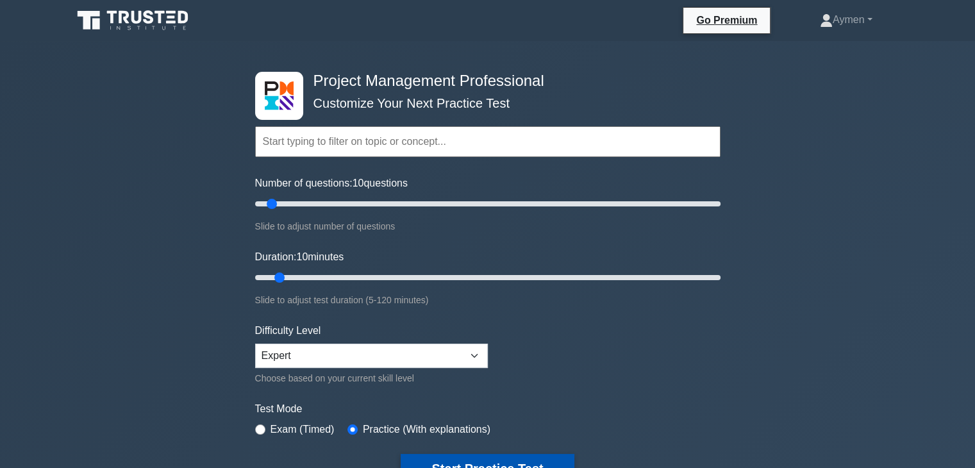
click at [484, 454] on button "Start Practice Test" at bounding box center [487, 469] width 173 height 30
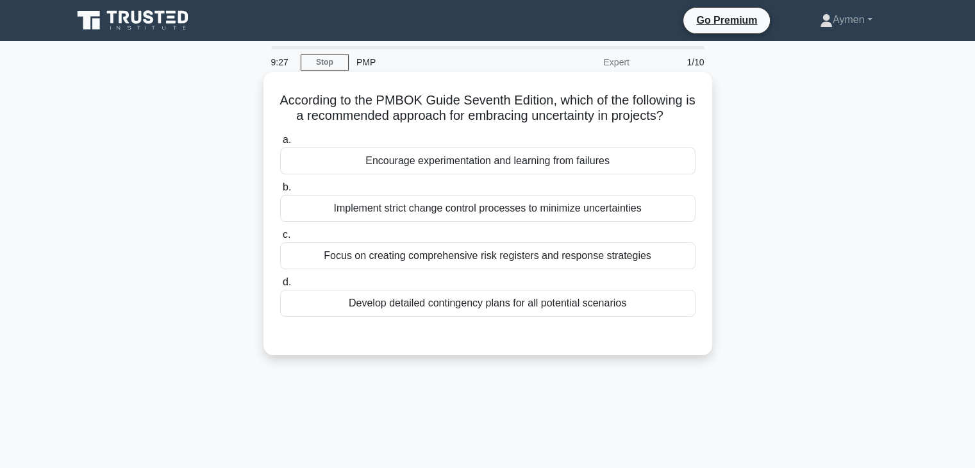
click at [464, 257] on div "Focus on creating comprehensive risk registers and response strategies" at bounding box center [488, 255] width 416 height 27
click at [280, 239] on input "c. Focus on creating comprehensive risk registers and response strategies" at bounding box center [280, 235] width 0 height 8
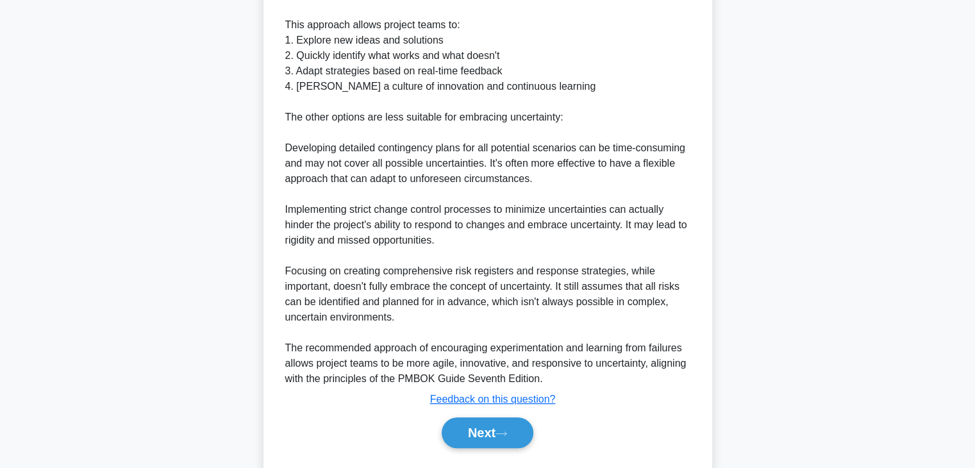
scroll to position [493, 0]
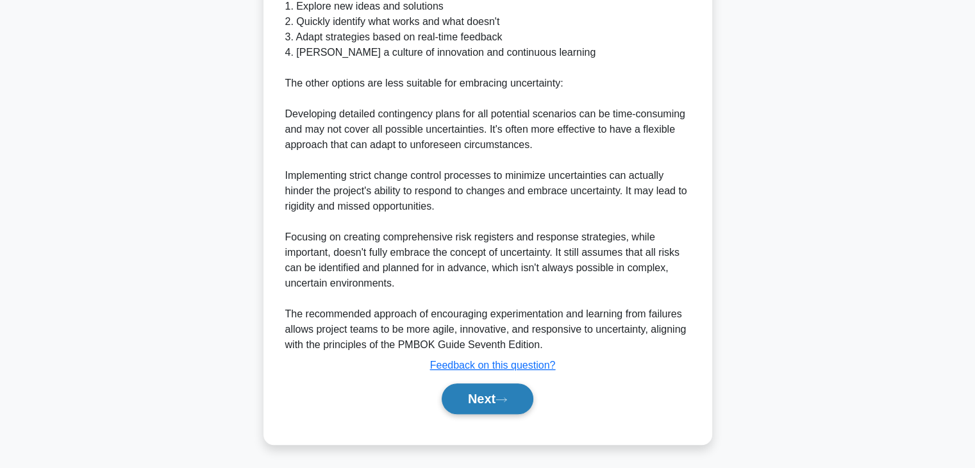
click at [480, 396] on button "Next" at bounding box center [488, 399] width 92 height 31
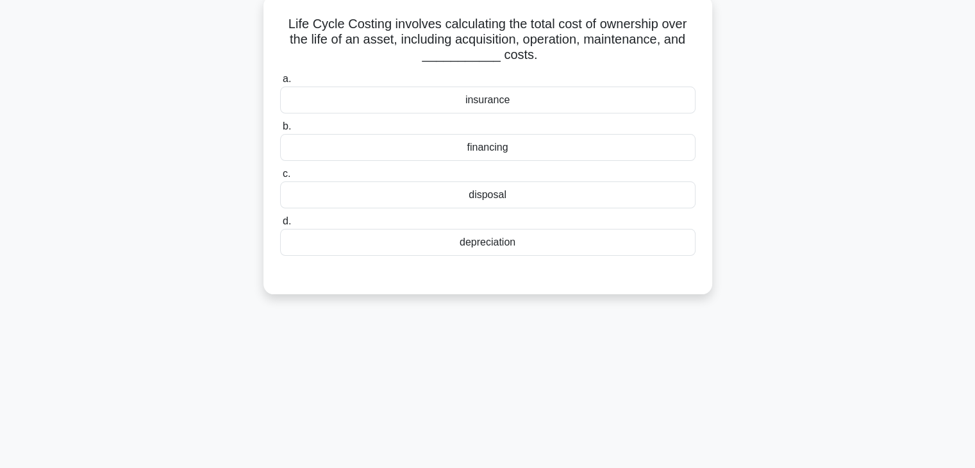
scroll to position [28, 0]
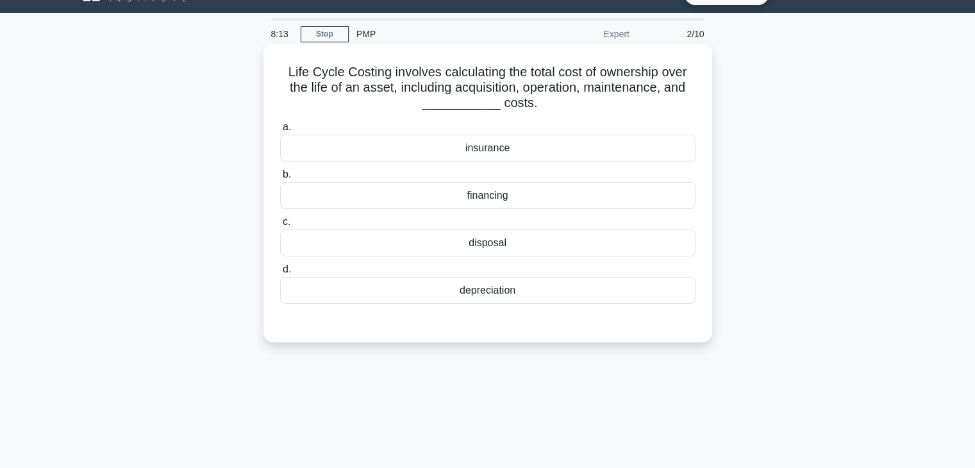
click at [498, 149] on div "insurance" at bounding box center [488, 148] width 416 height 27
click at [280, 131] on input "a. insurance" at bounding box center [280, 127] width 0 height 8
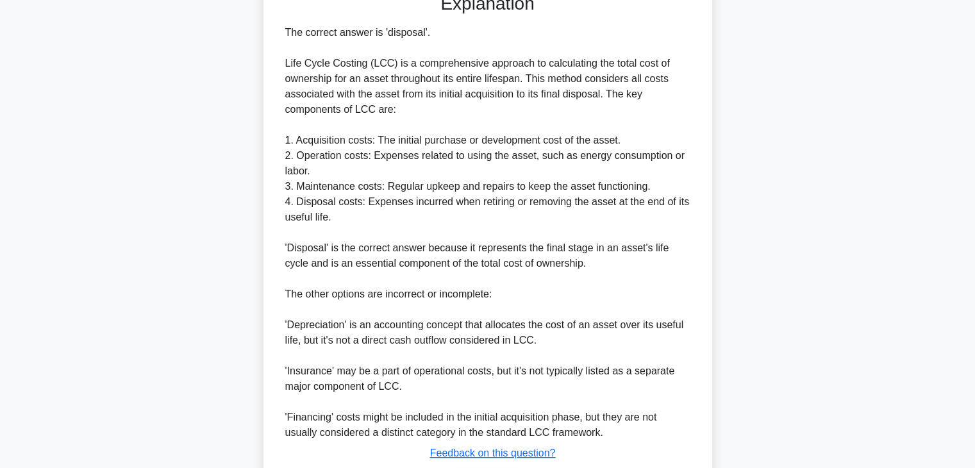
scroll to position [446, 0]
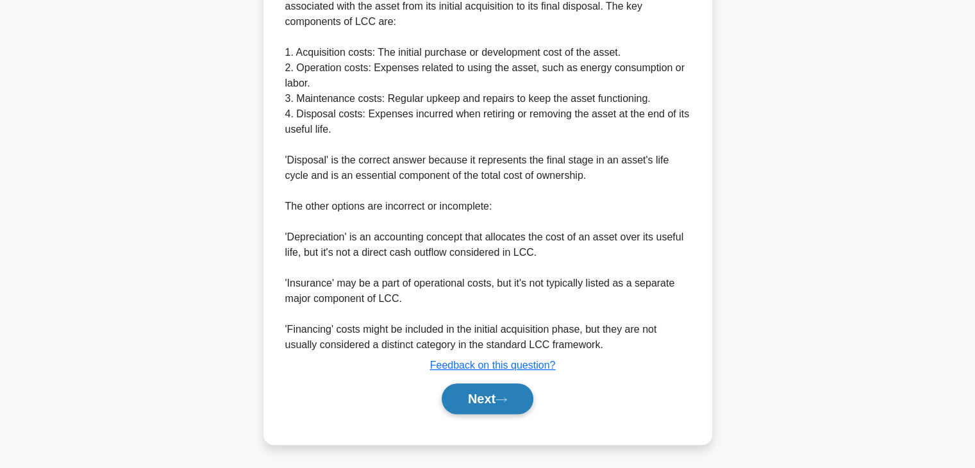
click at [482, 398] on button "Next" at bounding box center [488, 399] width 92 height 31
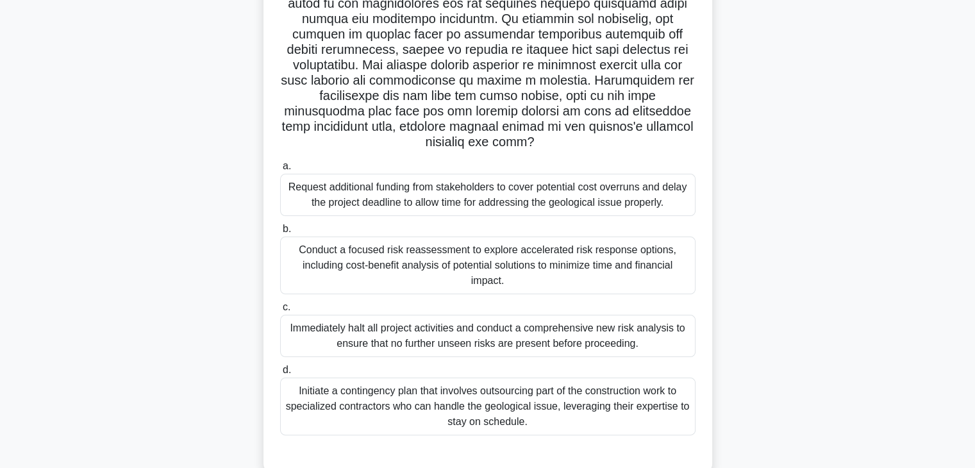
scroll to position [199, 0]
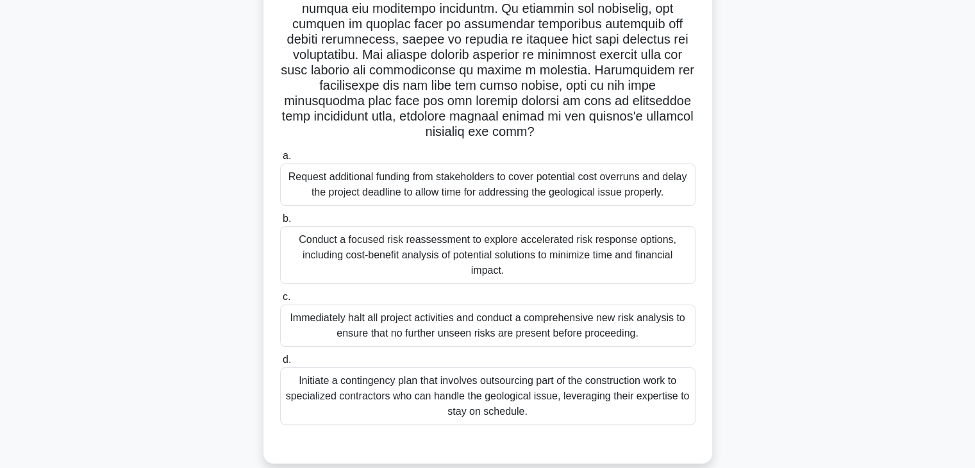
click at [391, 391] on div "Initiate a contingency plan that involves outsourcing part of the construction …" at bounding box center [488, 396] width 416 height 58
click at [280, 364] on input "d. Initiate a contingency plan that involves outsourcing part of the constructi…" at bounding box center [280, 360] width 0 height 8
